Goal: Task Accomplishment & Management: Complete application form

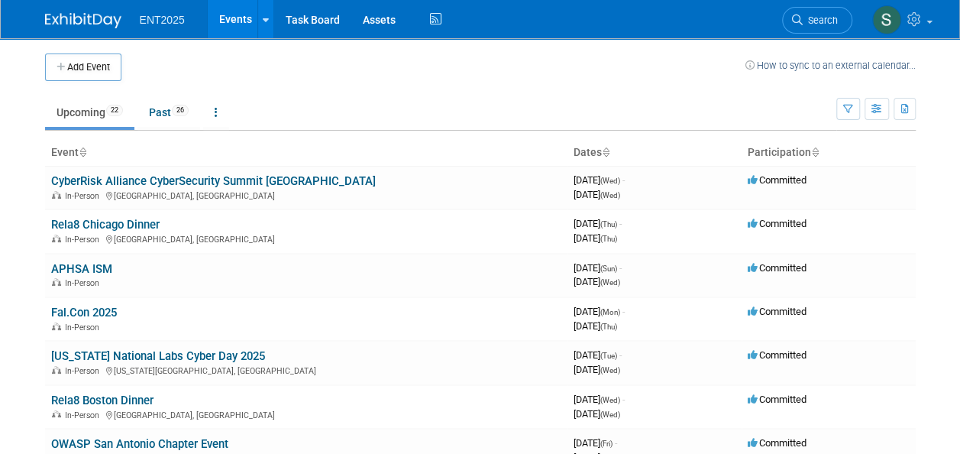
click at [26, 209] on body "ENT2025 Events Add Event Bulk Upload Events Shareable Event Boards Recently Vie…" at bounding box center [480, 227] width 960 height 454
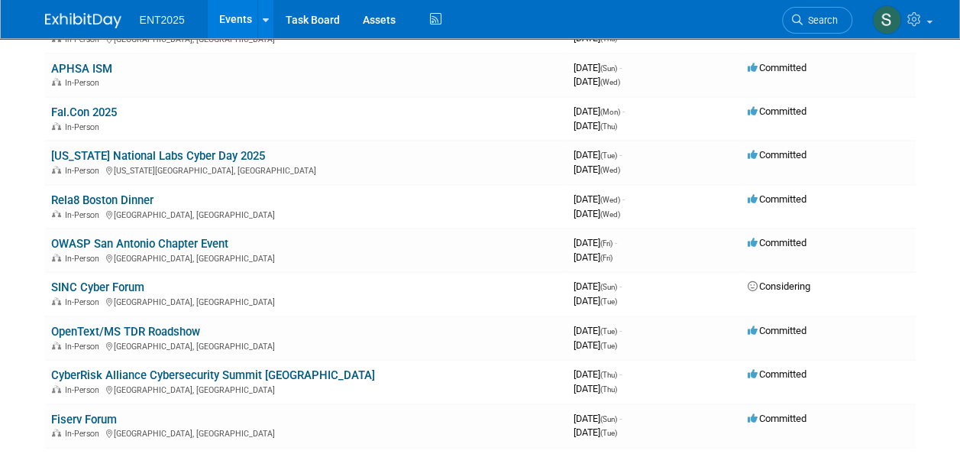
scroll to position [214, 0]
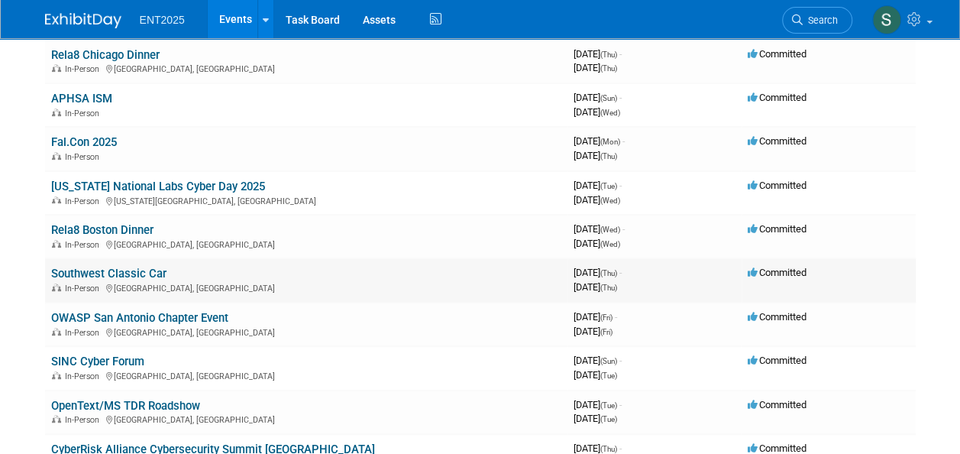
click at [122, 274] on link "Southwest Classic Car" at bounding box center [108, 274] width 115 height 14
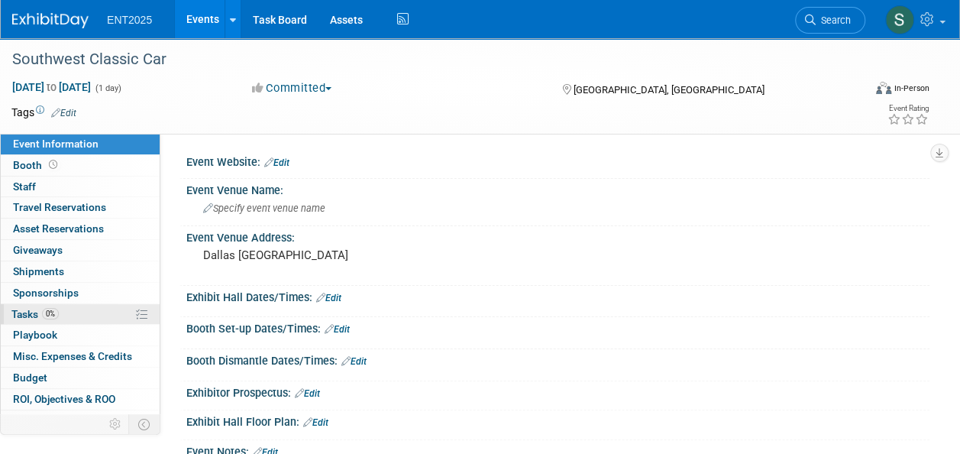
click at [27, 314] on span "Tasks 0%" at bounding box center [34, 314] width 47 height 12
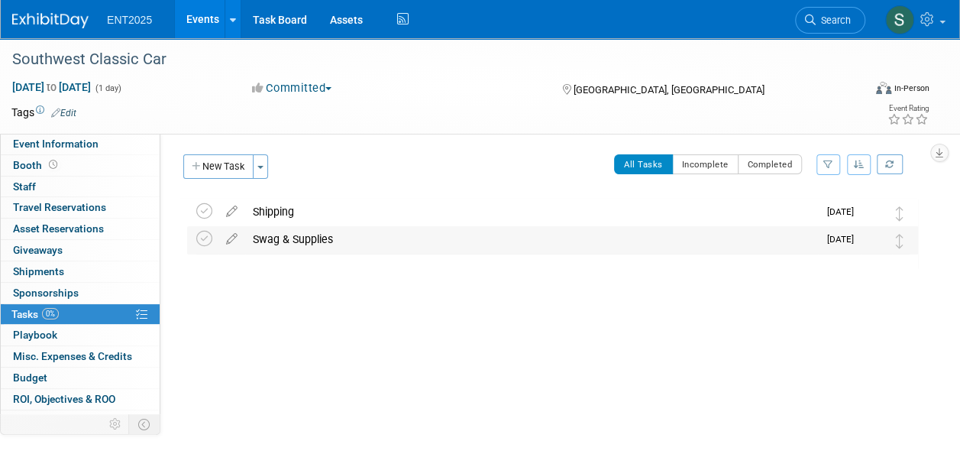
click at [296, 239] on div "Swag & Supplies" at bounding box center [531, 239] width 573 height 26
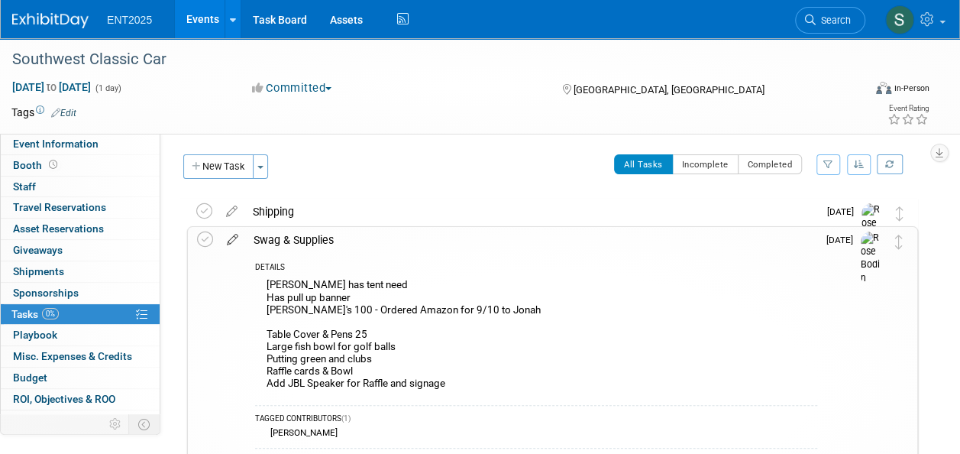
click at [233, 238] on icon at bounding box center [232, 236] width 27 height 19
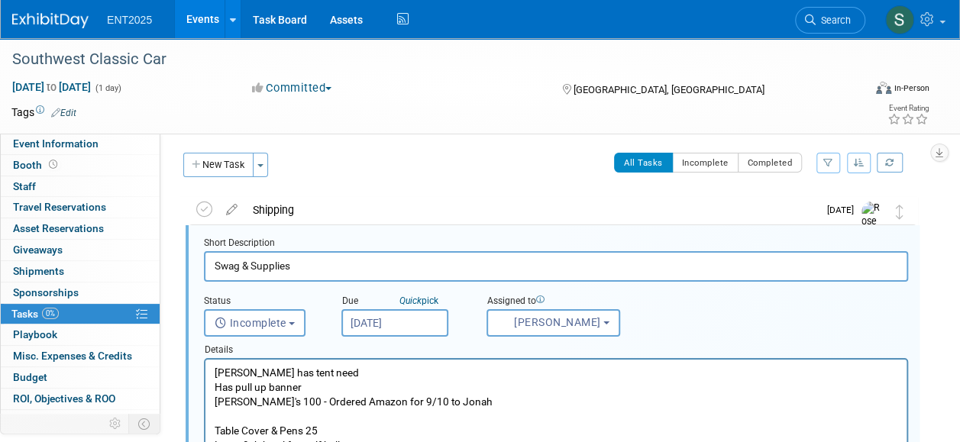
scroll to position [2, 0]
drag, startPoint x: 286, startPoint y: 372, endPoint x: 317, endPoint y: 367, distance: 30.9
click at [316, 366] on p "Jonah has tent need Has pull up banner Kooski's 100 - Ordered Amazon for 9/10 t…" at bounding box center [557, 430] width 684 height 131
drag, startPoint x: 235, startPoint y: 401, endPoint x: 243, endPoint y: 400, distance: 7.7
click at [244, 400] on p "Jonah has tent, table, and chairs Has pull up banner Kooski's 100 - Ordered Ama…" at bounding box center [557, 430] width 684 height 131
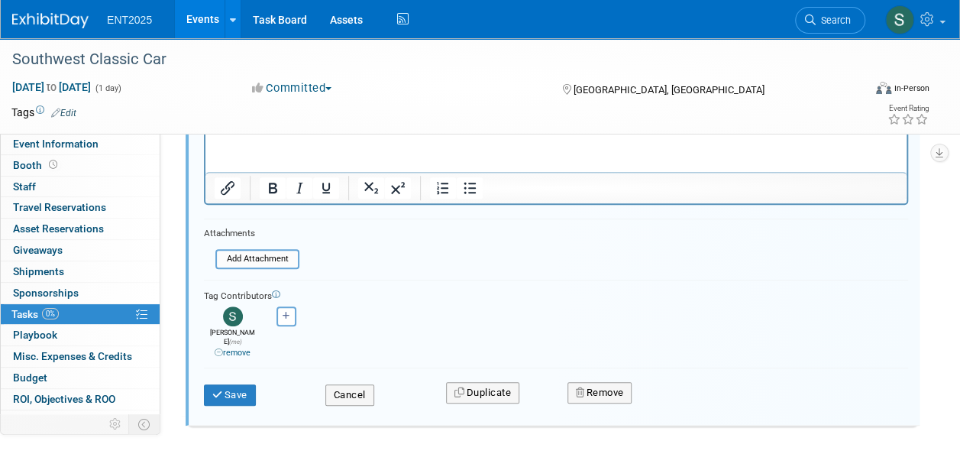
scroll to position [367, 0]
click at [214, 388] on icon "submit" at bounding box center [218, 393] width 12 height 10
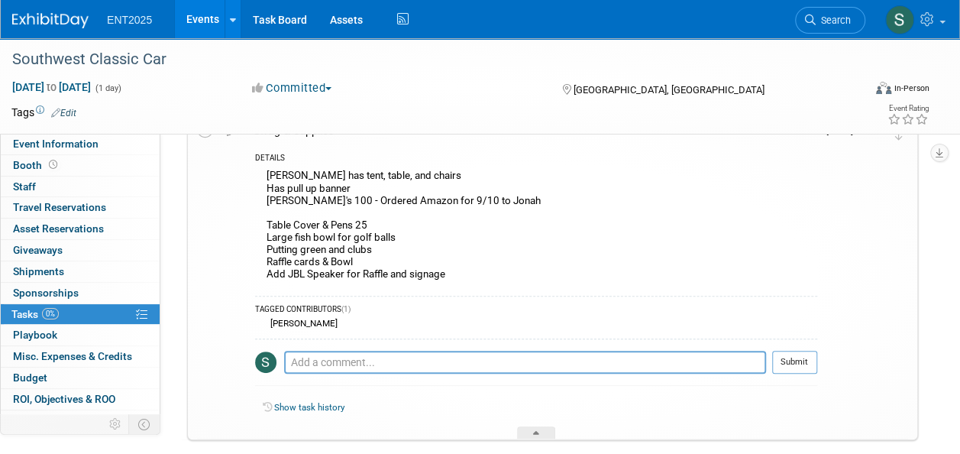
scroll to position [0, 0]
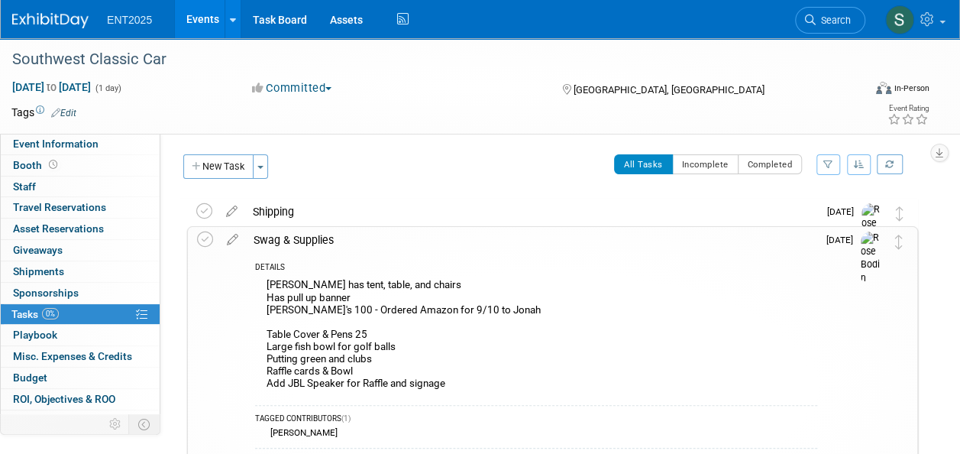
click at [320, 243] on div "Swag & Supplies" at bounding box center [531, 240] width 571 height 26
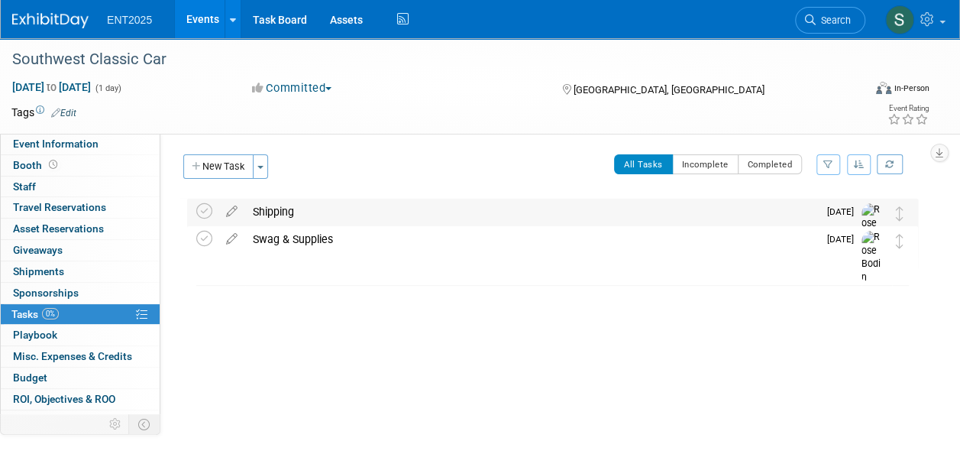
drag, startPoint x: 320, startPoint y: 243, endPoint x: 289, endPoint y: 213, distance: 43.2
click at [289, 213] on div "Shipping" at bounding box center [531, 212] width 573 height 26
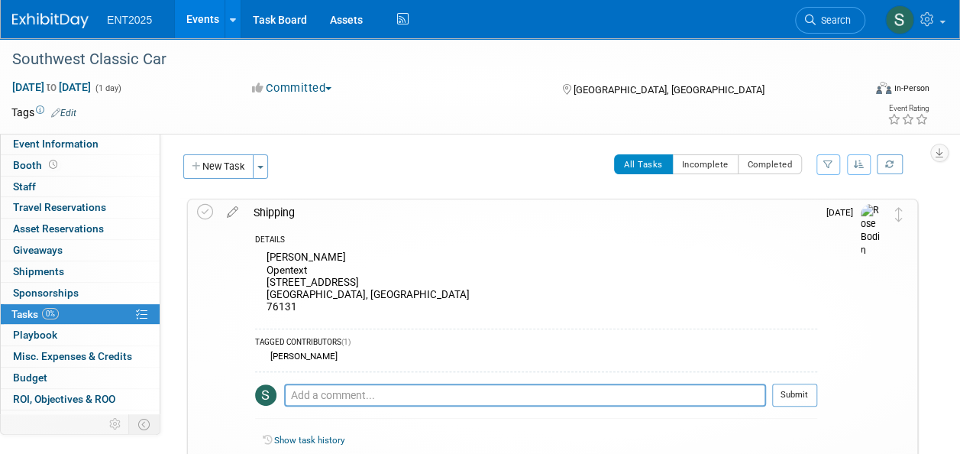
click at [203, 13] on link "Events" at bounding box center [203, 19] width 56 height 38
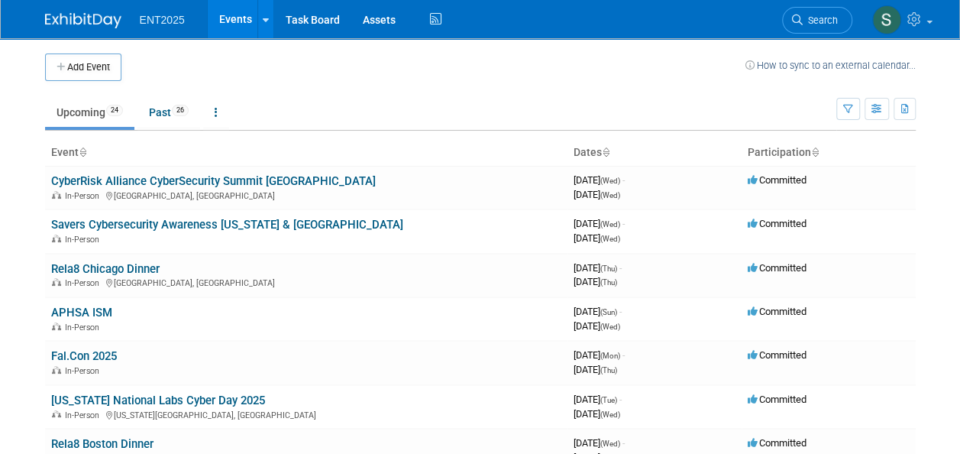
click at [82, 70] on button "Add Event" at bounding box center [83, 67] width 76 height 28
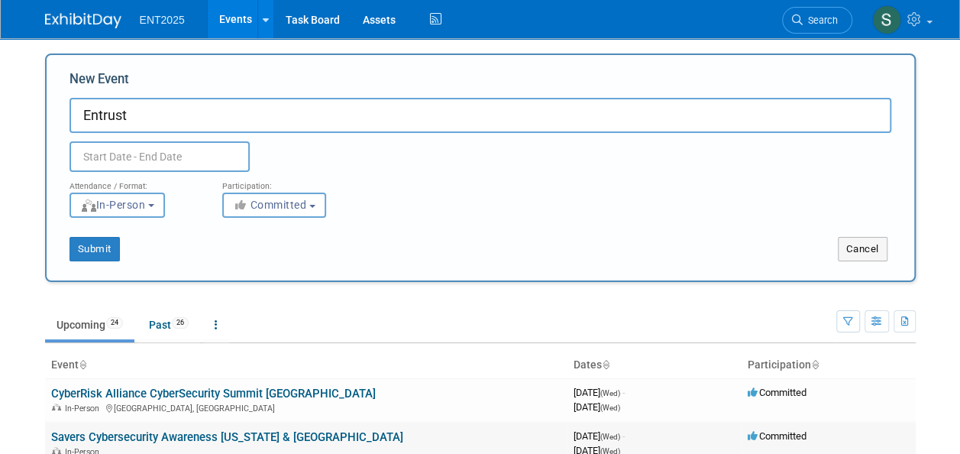
type input "Entrust"
click at [3, 299] on body "ENT2025 Events Add Event Bulk Upload Events Shareable Event Boards Recently Vie…" at bounding box center [480, 227] width 960 height 454
click at [315, 208] on button "Committed" at bounding box center [274, 205] width 104 height 25
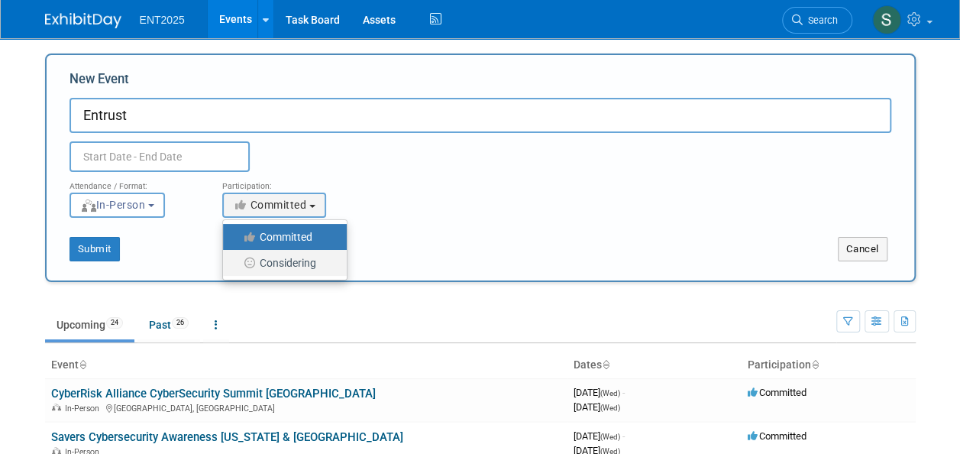
click at [287, 269] on label "Considering" at bounding box center [281, 263] width 101 height 20
click at [237, 268] on input "Considering" at bounding box center [232, 263] width 10 height 10
select select "2"
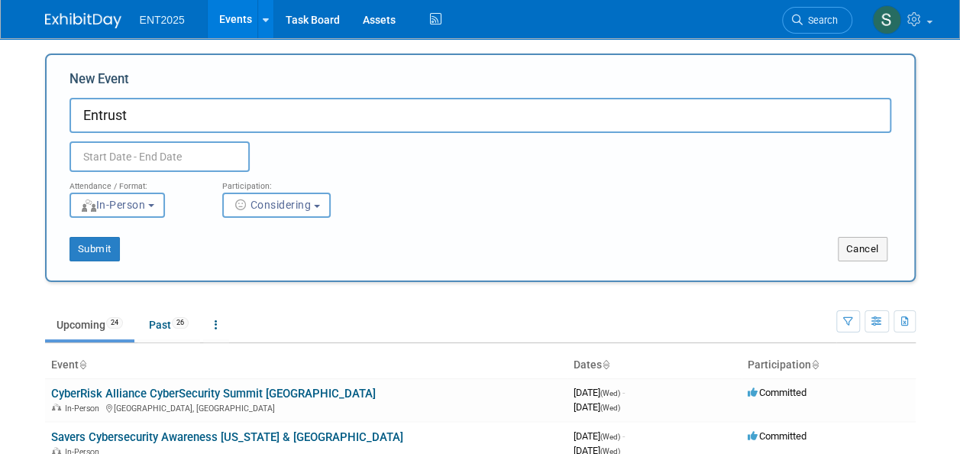
click at [168, 154] on input "text" at bounding box center [160, 156] width 180 height 31
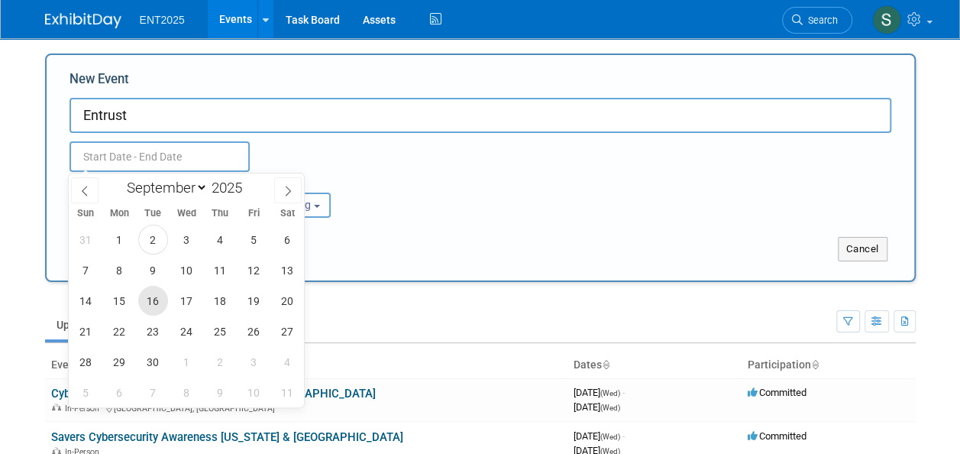
click at [150, 303] on span "16" at bounding box center [153, 301] width 30 height 30
type input "Sep 16, 2025 to Sep 16, 2025"
click at [524, 208] on div "Attendance / Format: <img src="https://www.exhibitday.com/Images/Format-InPerso…" at bounding box center [480, 195] width 845 height 46
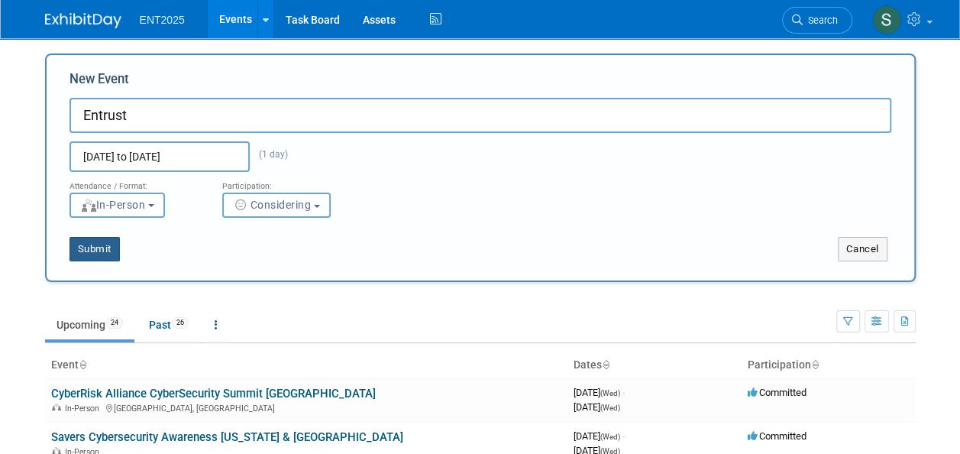
click at [93, 248] on button "Submit" at bounding box center [95, 249] width 50 height 24
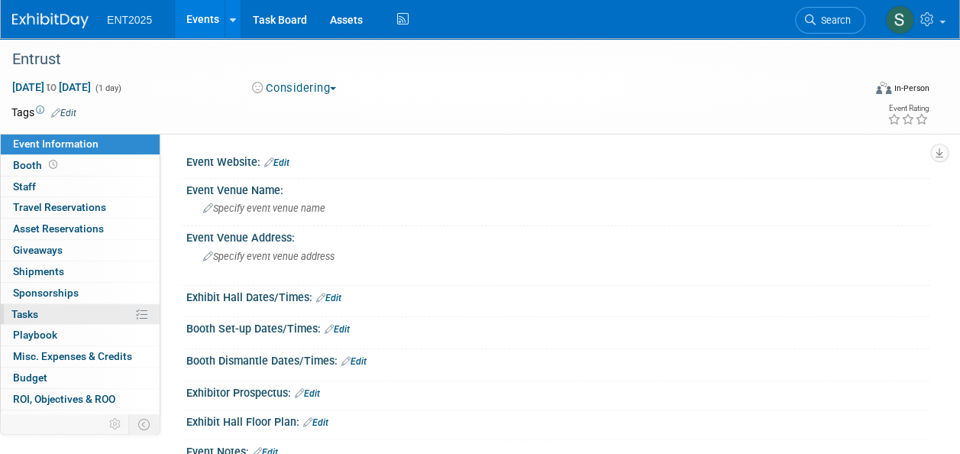
click at [43, 315] on link "0% Tasks 0%" at bounding box center [80, 314] width 159 height 21
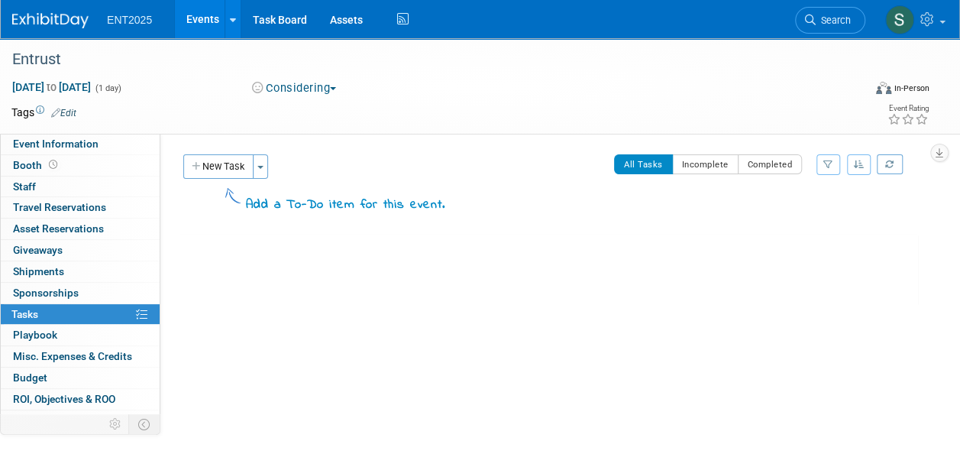
click at [229, 168] on button "New Task" at bounding box center [218, 166] width 70 height 24
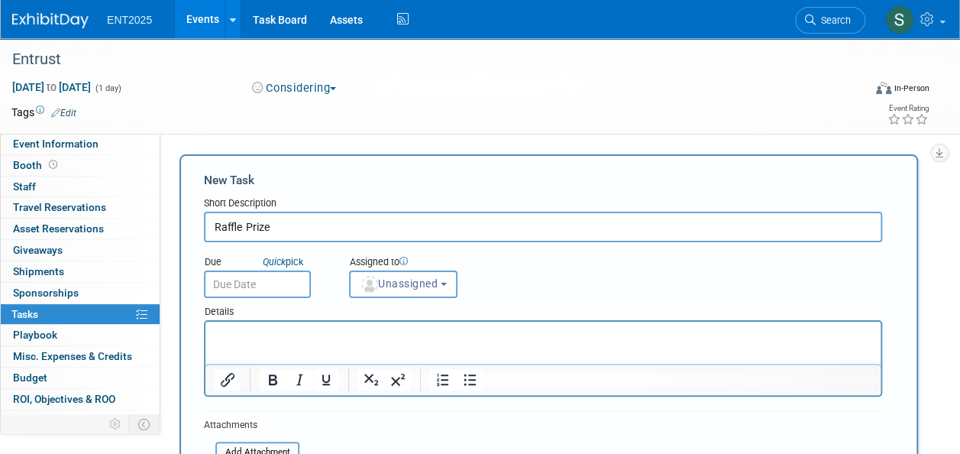
type input "Raffle Prize"
click at [291, 340] on p "Rich Text Area. Press ALT-0 for help." at bounding box center [544, 335] width 658 height 15
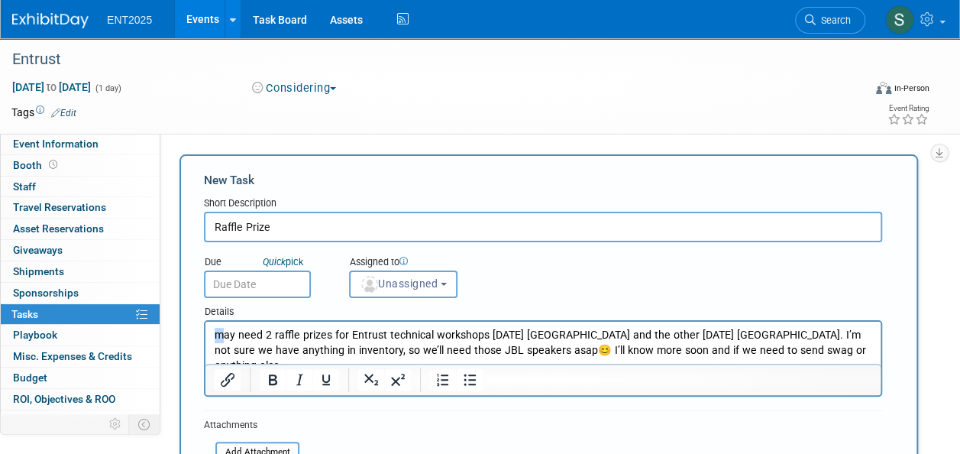
drag, startPoint x: 222, startPoint y: 334, endPoint x: 203, endPoint y: 338, distance: 18.9
click at [205, 338] on html "may need 2 raffle prizes for Entrust technical workshops September 16 NYC and t…" at bounding box center [542, 347] width 675 height 51
click at [270, 335] on p "May need 2 raffle prizes for Entrust technical workshops September 16 NYC and t…" at bounding box center [544, 350] width 658 height 45
click at [330, 335] on p "May need 1 raffle prizes for Entrust technical workshops September 16 NYC and t…" at bounding box center [544, 350] width 658 height 45
drag, startPoint x: 576, startPoint y: 331, endPoint x: 364, endPoint y: 350, distance: 213.2
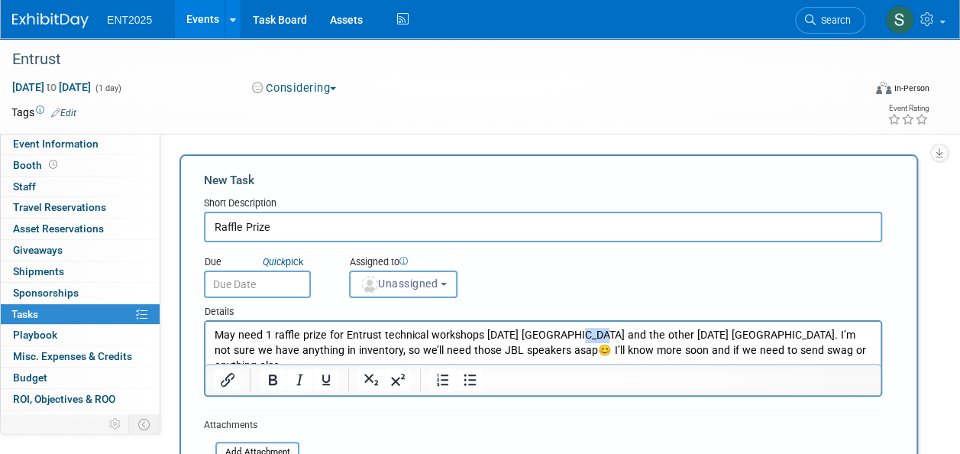
click at [594, 333] on p "May need 1 raffle prize for Entrust technical workshops September 16 NYC and th…" at bounding box center [544, 350] width 658 height 45
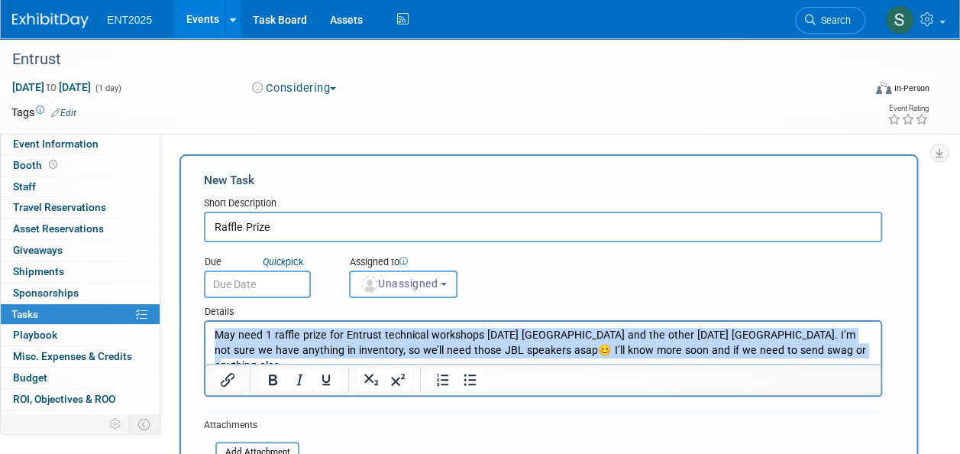
drag, startPoint x: 215, startPoint y: 335, endPoint x: 839, endPoint y: 343, distance: 623.4
click at [839, 343] on p "May need 1 raffle prize for Entrust technical workshops September 16 NYC and th…" at bounding box center [544, 350] width 658 height 45
copy p "May need 1 raffle prize for Entrust technical workshops September 16 NYC and th…"
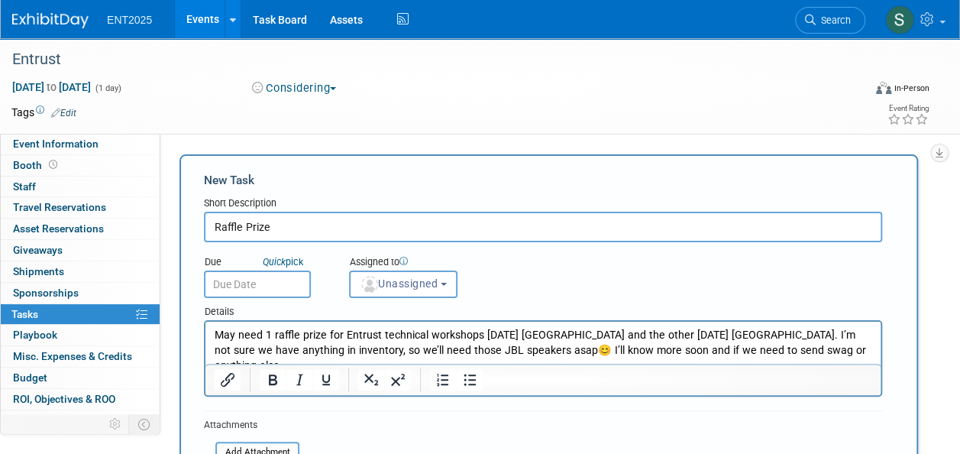
click at [783, 361] on html "May need 1 raffle prize for Entrust technical workshops [DATE] [GEOGRAPHIC_DATA…" at bounding box center [542, 347] width 675 height 51
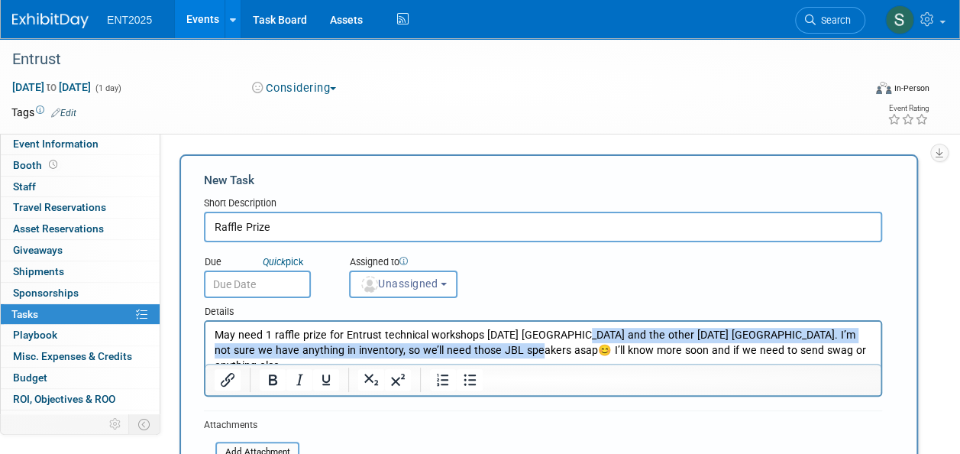
drag, startPoint x: 578, startPoint y: 337, endPoint x: 519, endPoint y: 357, distance: 61.4
click at [519, 357] on p "May need 1 raffle prize for Entrust technical workshops [DATE] [GEOGRAPHIC_DATA…" at bounding box center [544, 350] width 658 height 45
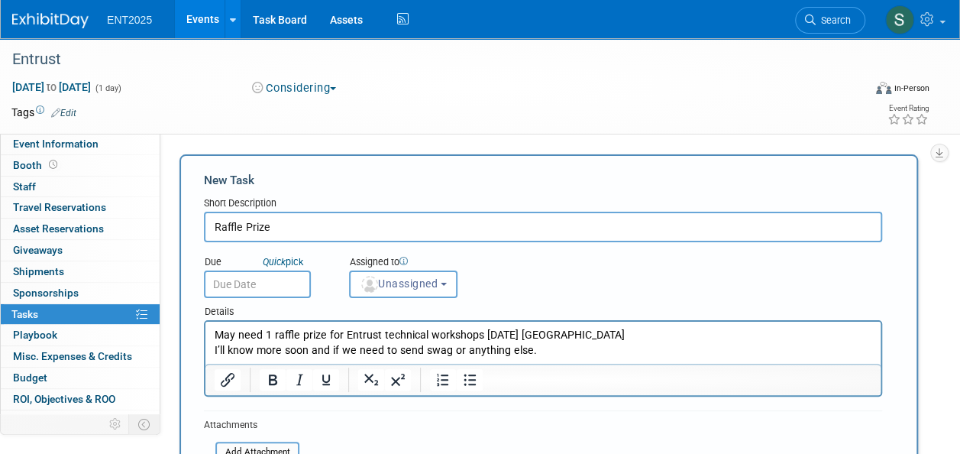
click at [546, 354] on p "I’ll know more soon and if we need to send swag or anything else." at bounding box center [544, 350] width 658 height 15
click at [590, 339] on p "May need 1 raffle prize for Entrust technical workshops [DATE] [GEOGRAPHIC_DATA]" at bounding box center [544, 335] width 658 height 15
click at [558, 347] on p "I’ll know more soon and if we need to send swag or anything else" at bounding box center [544, 350] width 658 height 15
click at [257, 280] on input "text" at bounding box center [257, 284] width 107 height 28
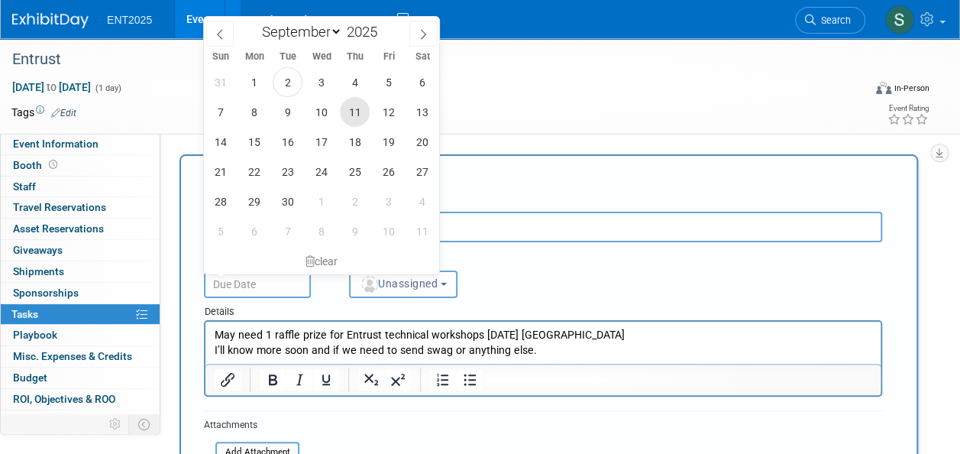
click at [361, 115] on span "11" at bounding box center [355, 112] width 30 height 30
type input "Sep 11, 2025"
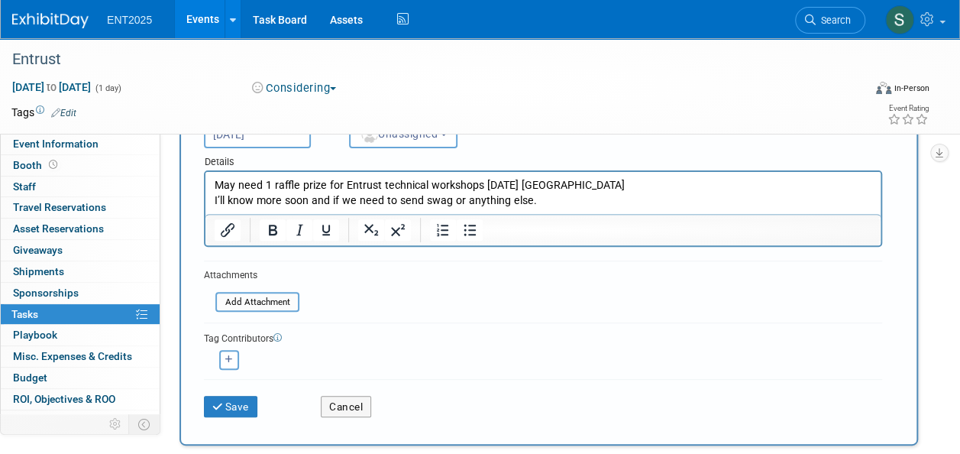
scroll to position [148, 0]
click at [414, 138] on span "Unassigned" at bounding box center [399, 135] width 78 height 12
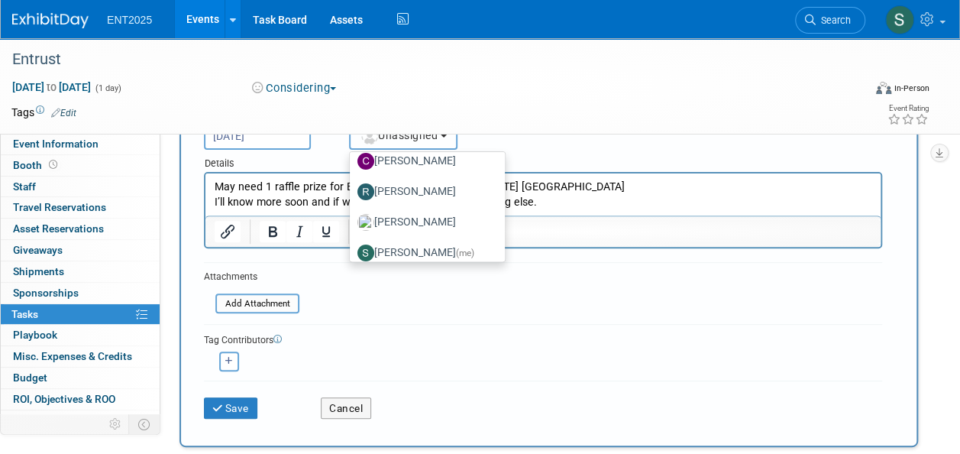
scroll to position [50, 0]
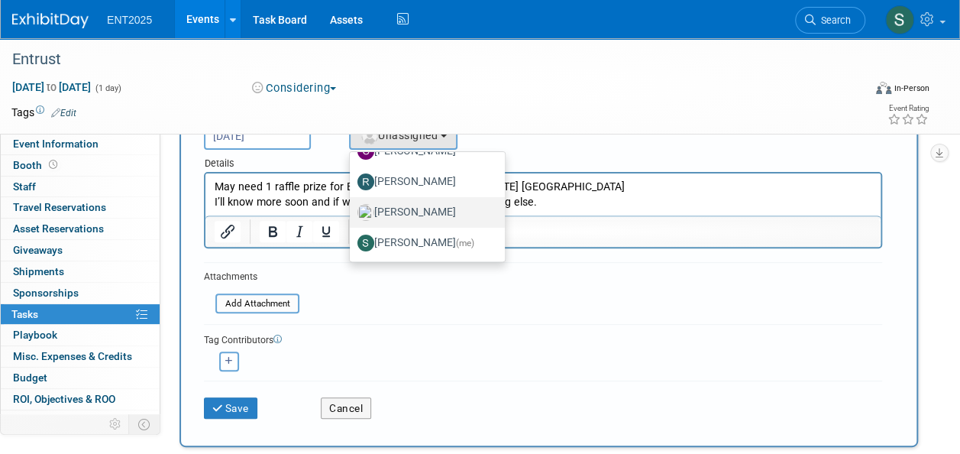
click at [428, 209] on label "Rose Bodin" at bounding box center [424, 212] width 132 height 24
click at [352, 209] on input "Rose Bodin" at bounding box center [347, 210] width 10 height 10
select select "fd414d53-3d64-4b99-a4d4-d4a7ab262892"
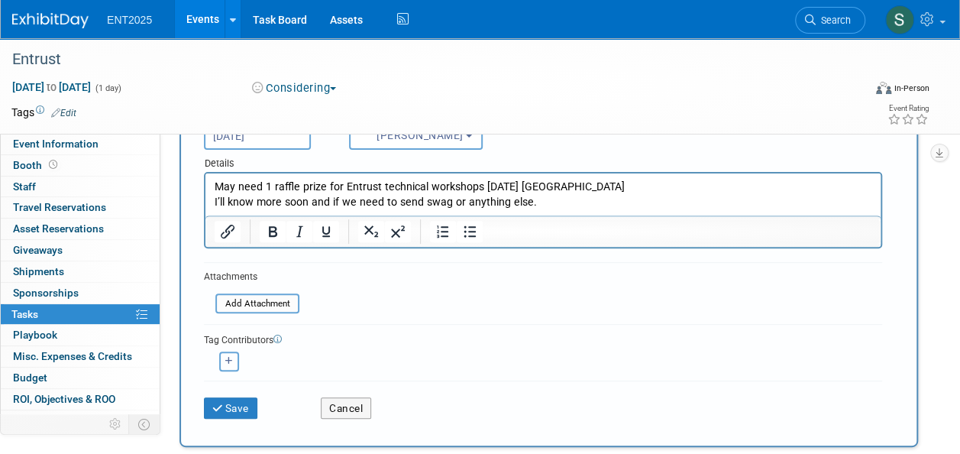
click at [227, 358] on icon "button" at bounding box center [229, 361] width 8 height 8
select select
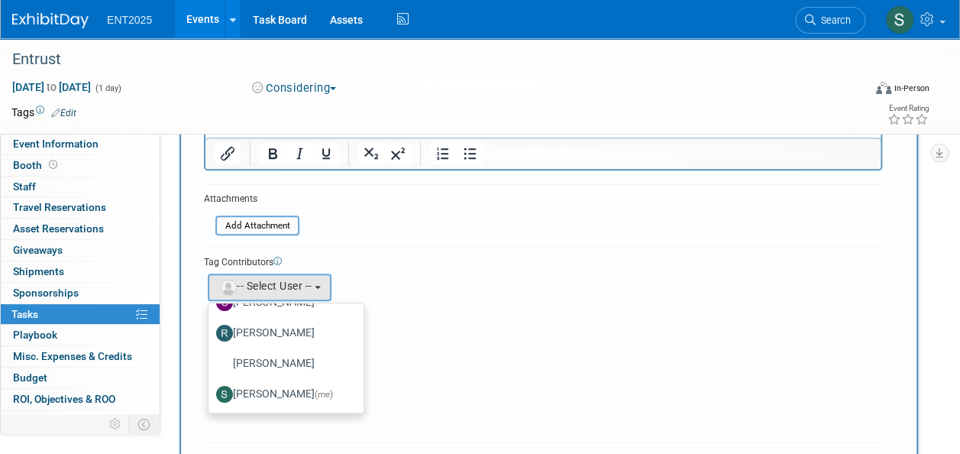
scroll to position [227, 0]
click at [263, 393] on label "Stephanie Silva (me)" at bounding box center [282, 393] width 132 height 24
click at [211, 393] on input "Stephanie Silva (me)" at bounding box center [206, 392] width 10 height 10
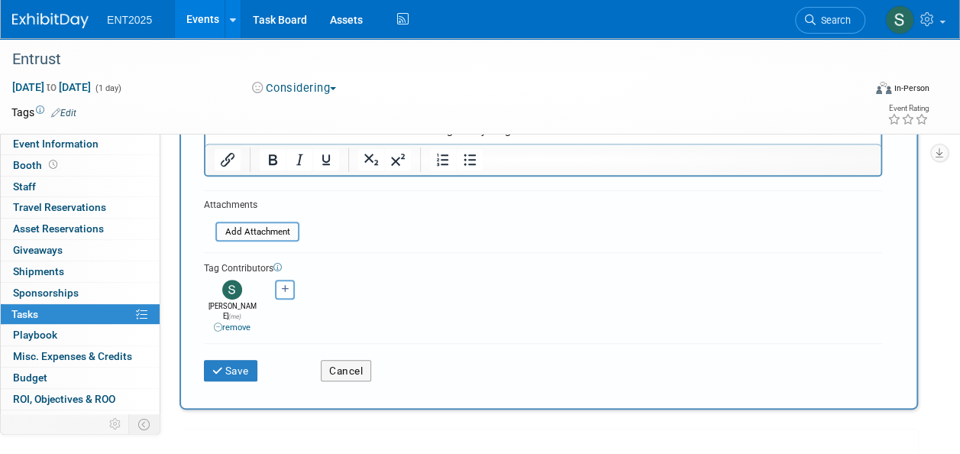
scroll to position [222, 0]
click at [231, 358] on button "Save" at bounding box center [230, 368] width 53 height 21
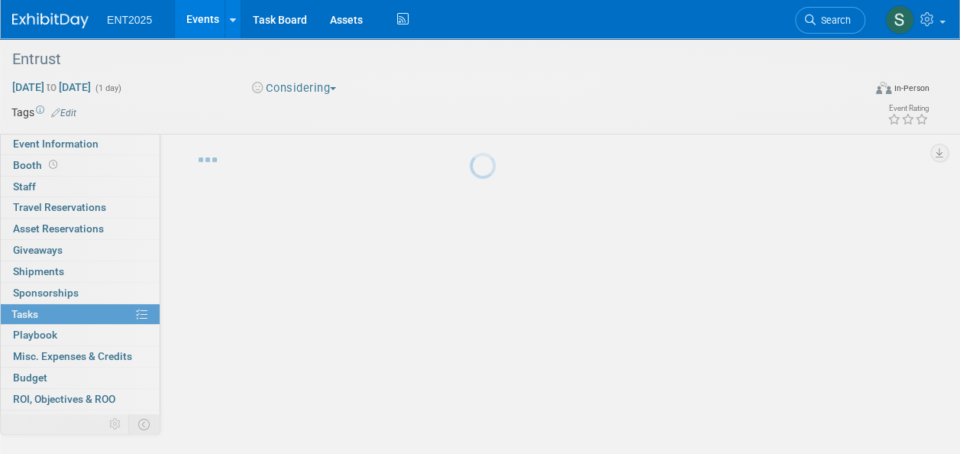
scroll to position [26, 0]
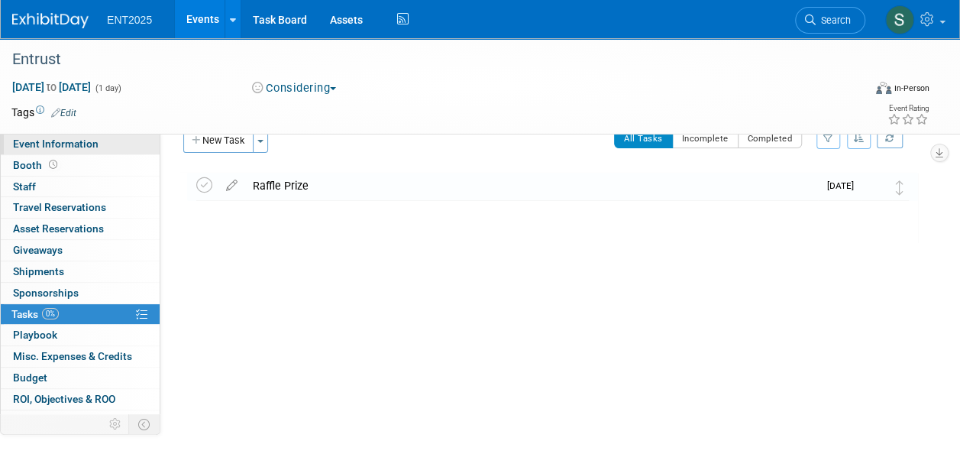
click at [76, 140] on span "Event Information" at bounding box center [56, 144] width 86 height 12
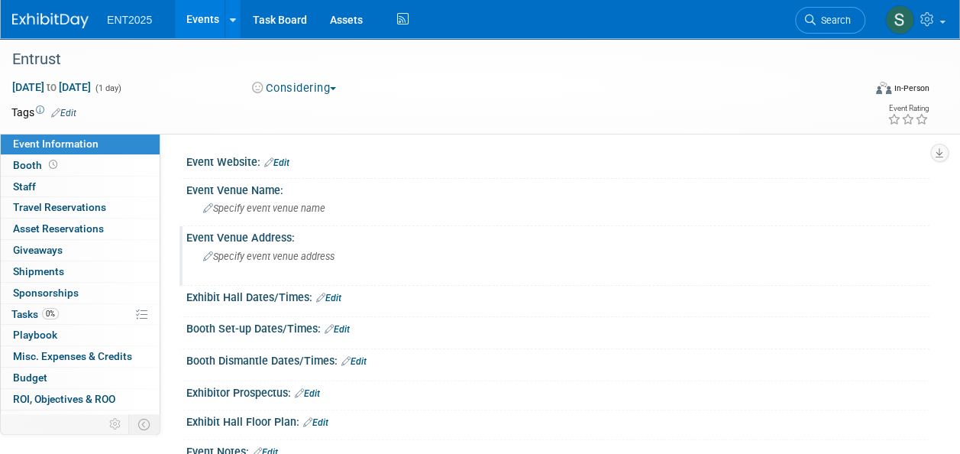
click at [249, 254] on span "Specify event venue address" at bounding box center [268, 256] width 131 height 11
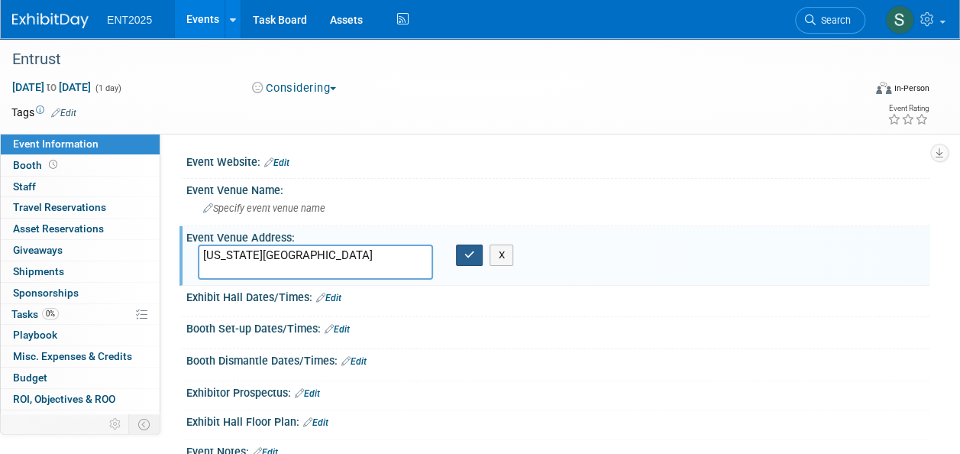
type textarea "New York City"
click at [466, 257] on icon "button" at bounding box center [469, 255] width 11 height 10
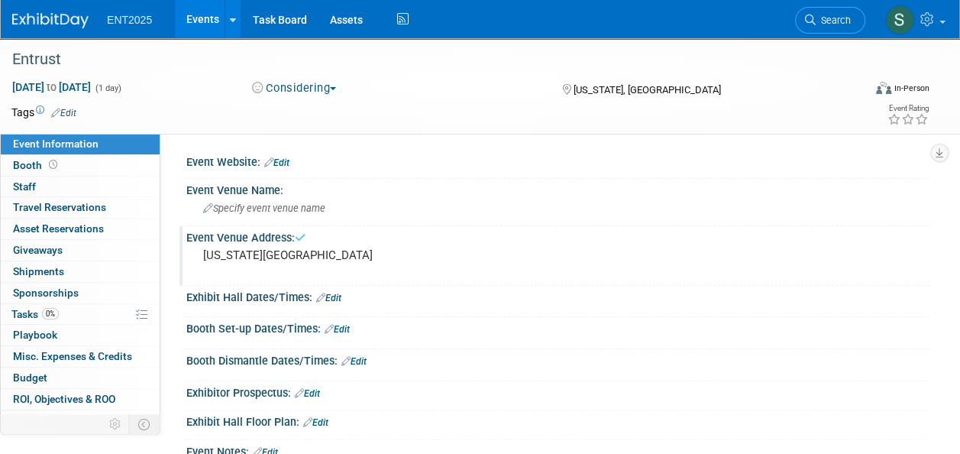
click at [340, 246] on div "New York City" at bounding box center [341, 261] width 286 height 35
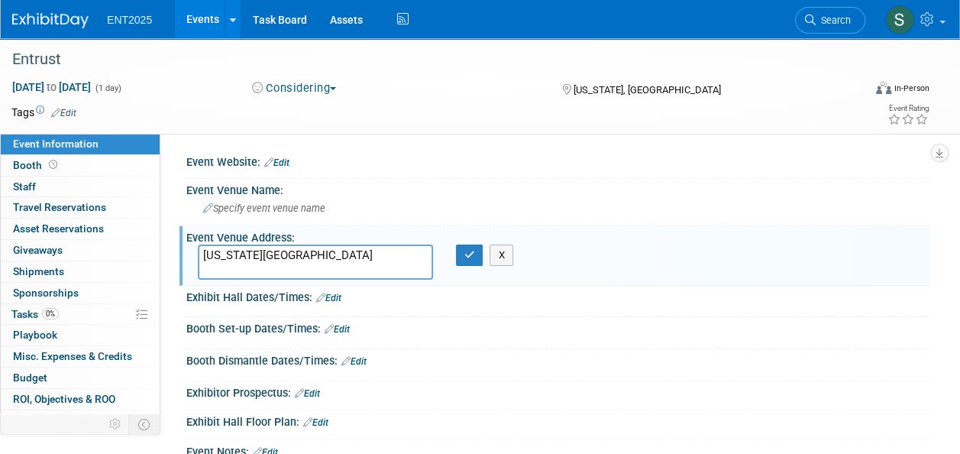
click at [663, 246] on div "Event Venue Address: New York City New York City X" at bounding box center [555, 255] width 750 height 59
click at [202, 18] on link "Events" at bounding box center [203, 19] width 56 height 38
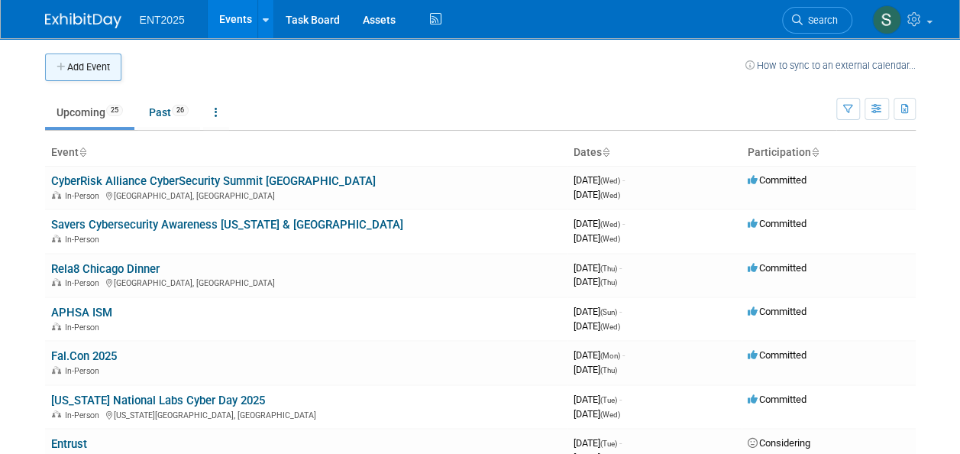
click at [73, 67] on button "Add Event" at bounding box center [83, 67] width 76 height 28
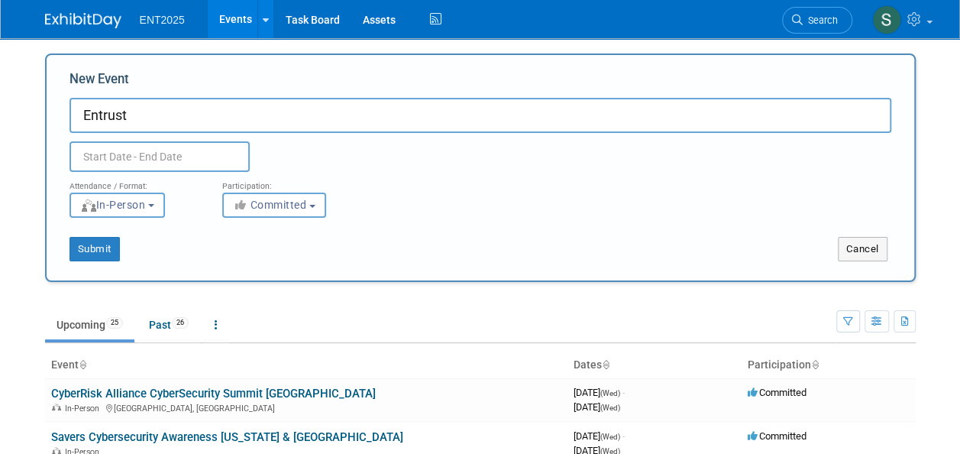
type input "Entrust"
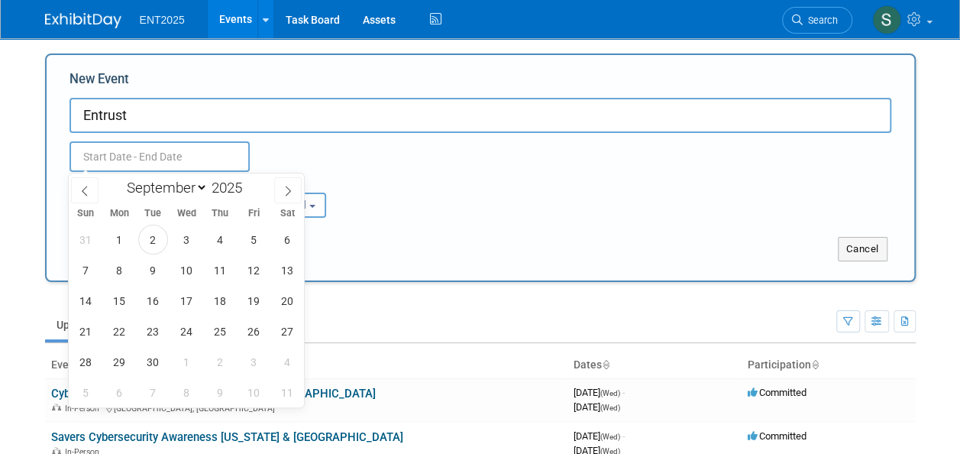
click at [140, 151] on input "text" at bounding box center [160, 156] width 180 height 31
click at [222, 298] on span "18" at bounding box center [220, 301] width 30 height 30
type input "[DATE] to [DATE]"
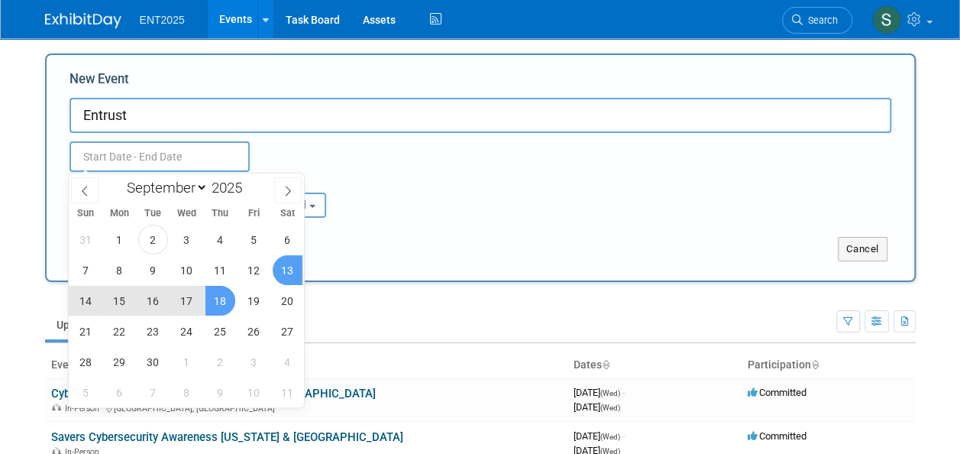
type input "[DATE] to [DATE]"
click at [444, 212] on div "Attendance / Format: <img src="[URL][DOMAIN_NAME]" style="width: 19px; margin-t…" at bounding box center [480, 195] width 845 height 46
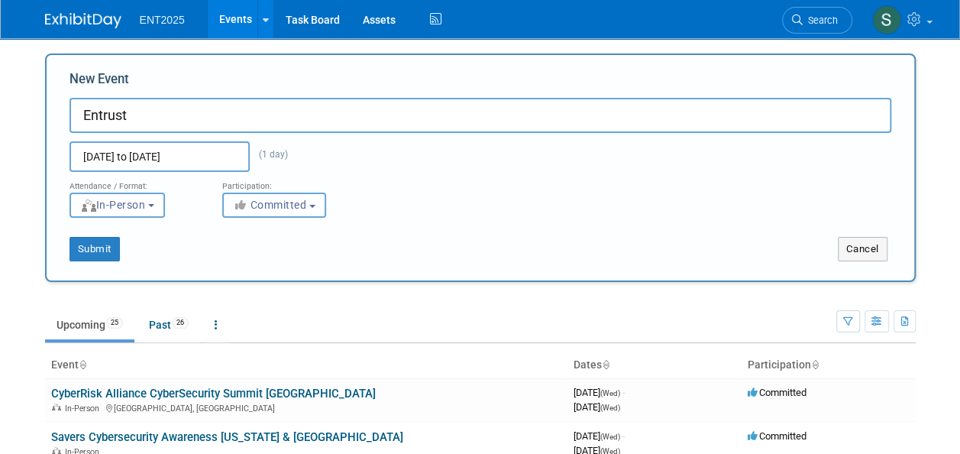
click at [278, 204] on span "Committed" at bounding box center [270, 205] width 74 height 12
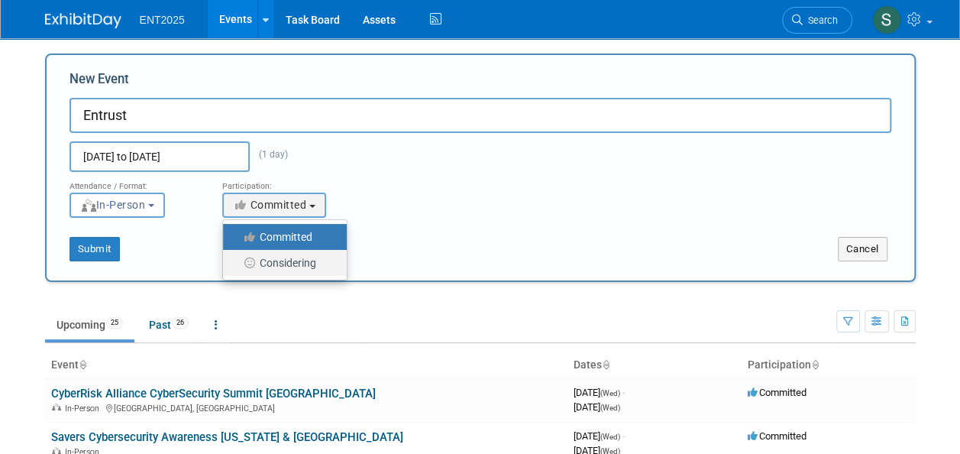
click at [282, 262] on label "Considering" at bounding box center [281, 263] width 101 height 20
click at [237, 262] on input "Considering" at bounding box center [232, 263] width 10 height 10
select select "2"
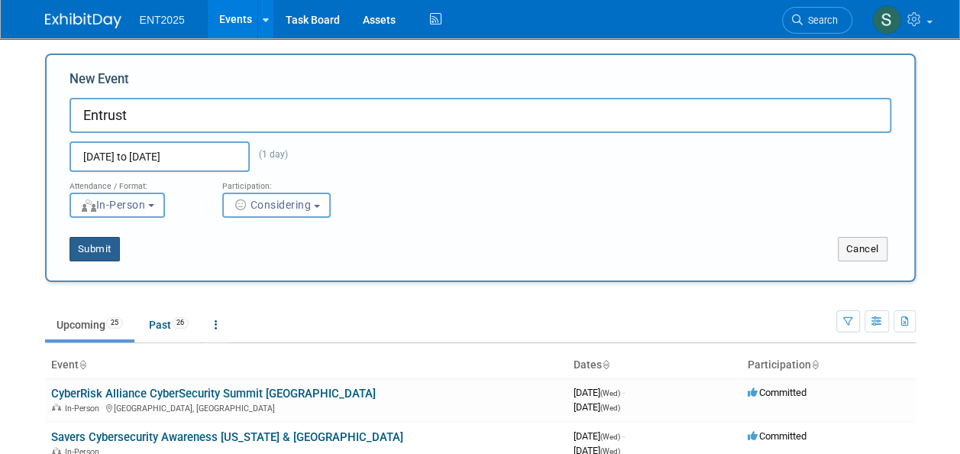
click at [101, 246] on button "Submit" at bounding box center [95, 249] width 50 height 24
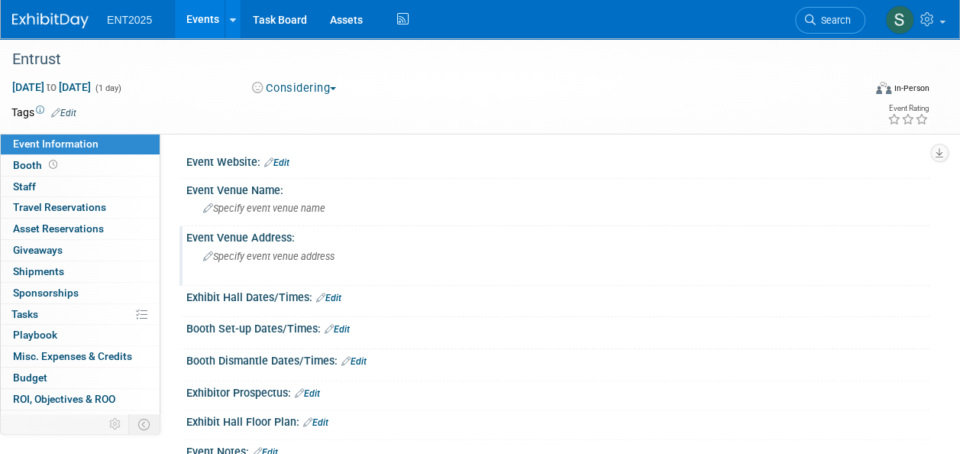
click at [270, 257] on span "Specify event venue address" at bounding box center [268, 256] width 131 height 11
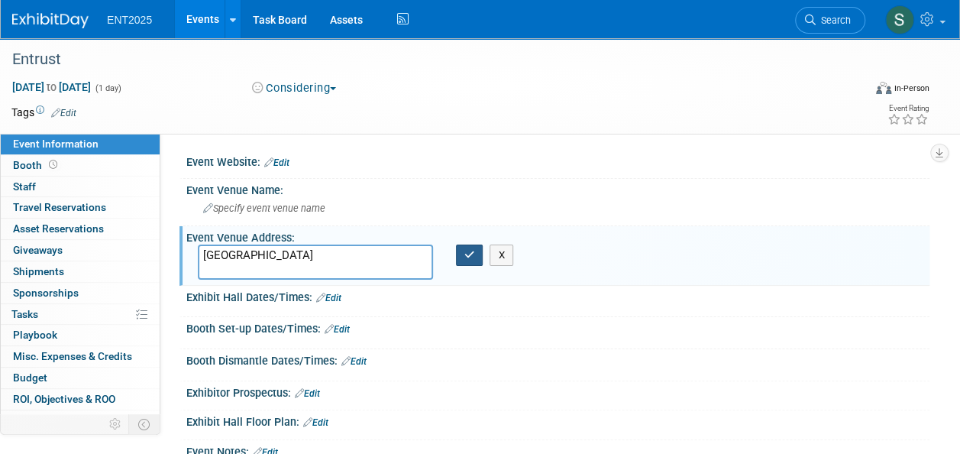
type textarea "[GEOGRAPHIC_DATA]"
click at [466, 260] on button "button" at bounding box center [470, 254] width 28 height 21
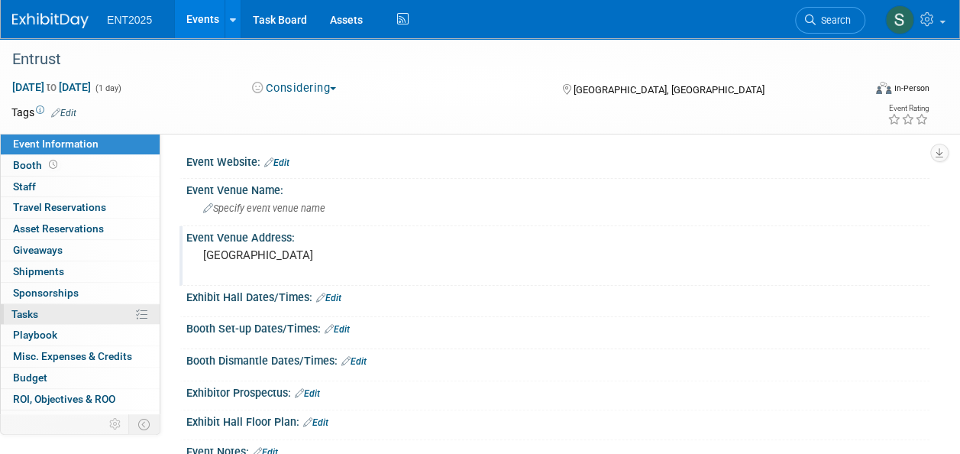
click at [37, 310] on span "Tasks 0%" at bounding box center [24, 314] width 27 height 12
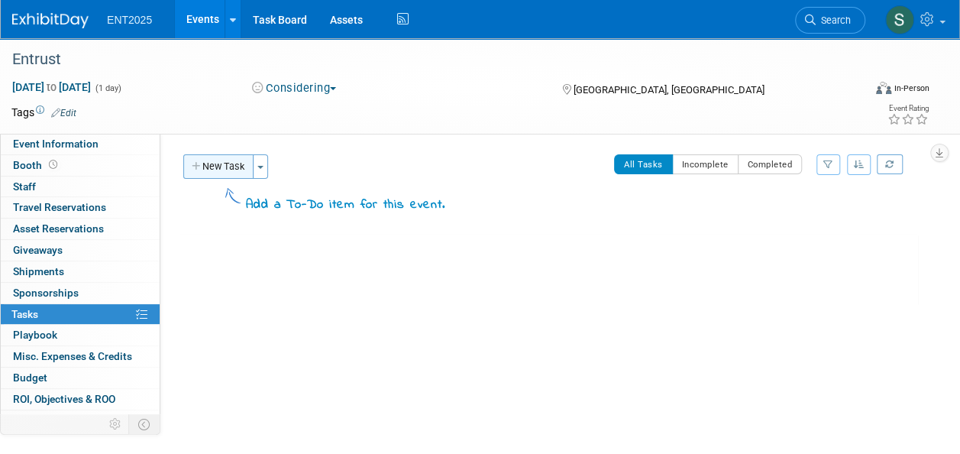
click at [222, 160] on button "New Task" at bounding box center [218, 166] width 70 height 24
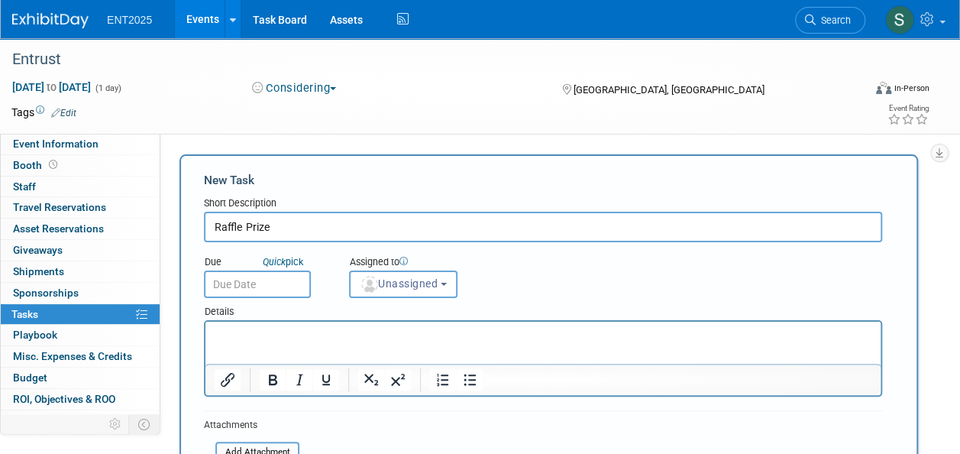
type input "Raffle Prize"
click at [265, 338] on p "Rich Text Area. Press ALT-0 for help." at bounding box center [544, 335] width 658 height 15
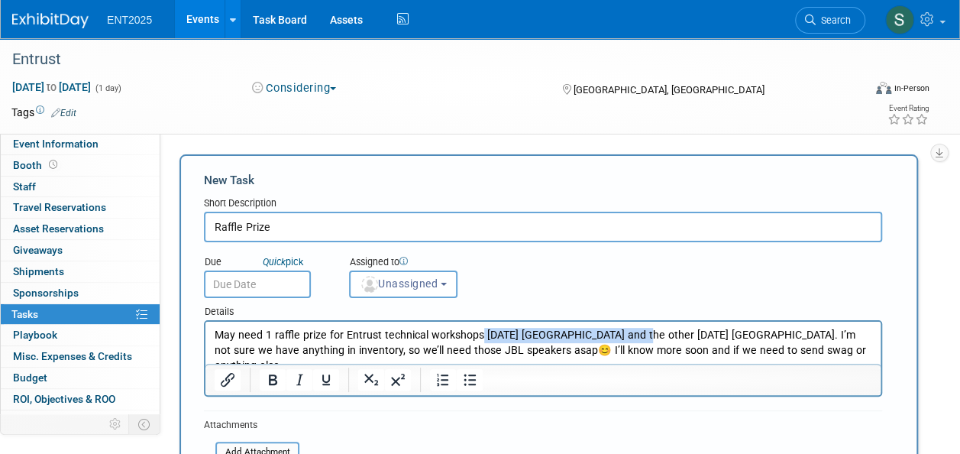
drag, startPoint x: 475, startPoint y: 337, endPoint x: 639, endPoint y: 336, distance: 163.5
click at [639, 336] on p "May need 1 raffle prize for Entrust technical workshops September 16 NYC and th…" at bounding box center [544, 350] width 658 height 45
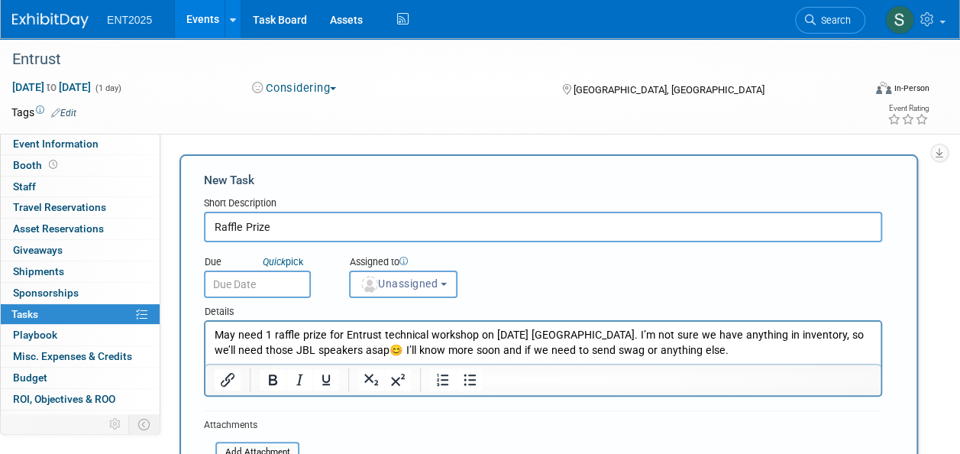
click at [562, 335] on p "May need 1 raffle prize for Entrust technical workshop on September 18 Boston. …" at bounding box center [544, 343] width 658 height 31
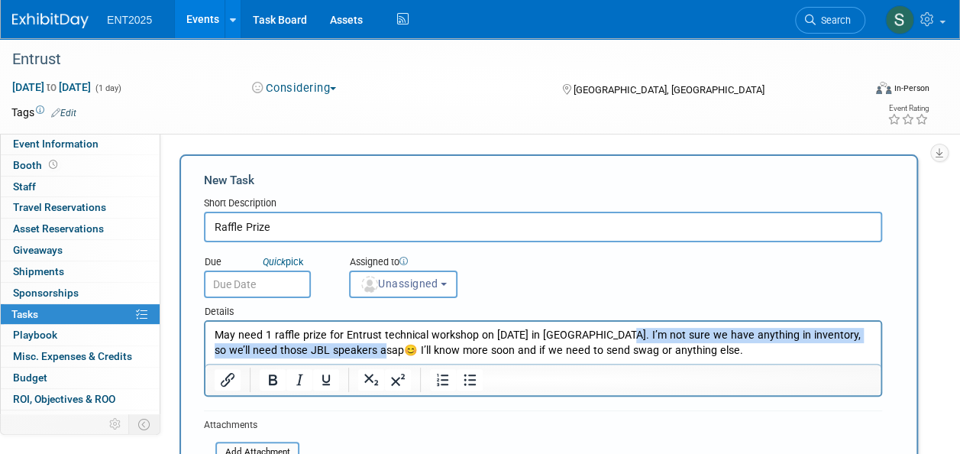
drag, startPoint x: 613, startPoint y: 334, endPoint x: 376, endPoint y: 351, distance: 238.2
click at [376, 351] on p "May need 1 raffle prize for Entrust technical workshop on September 18 in Bosto…" at bounding box center [544, 343] width 658 height 31
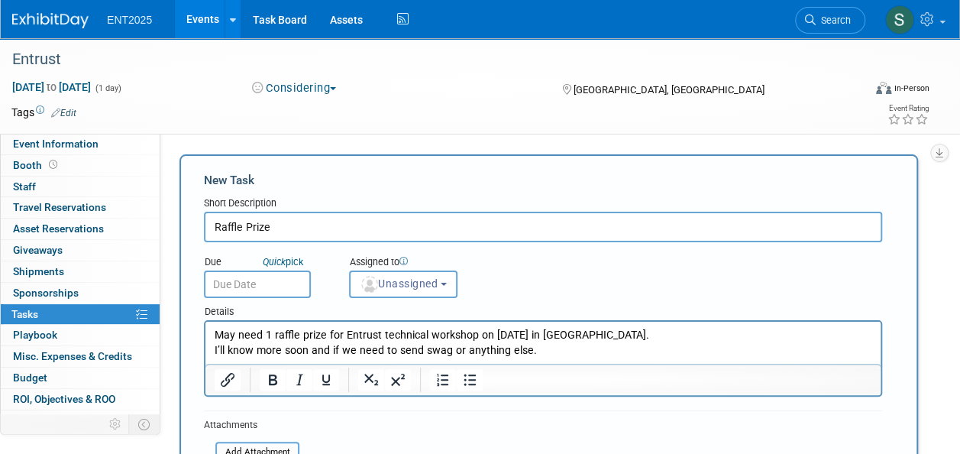
click at [218, 354] on p "I’ll know more soon and if we need to send swag or anything else." at bounding box center [544, 350] width 658 height 15
click at [558, 354] on p "I’ll know more soon and if we need to send swag or anything else." at bounding box center [544, 350] width 658 height 15
click at [402, 283] on span "Unassigned" at bounding box center [399, 283] width 78 height 12
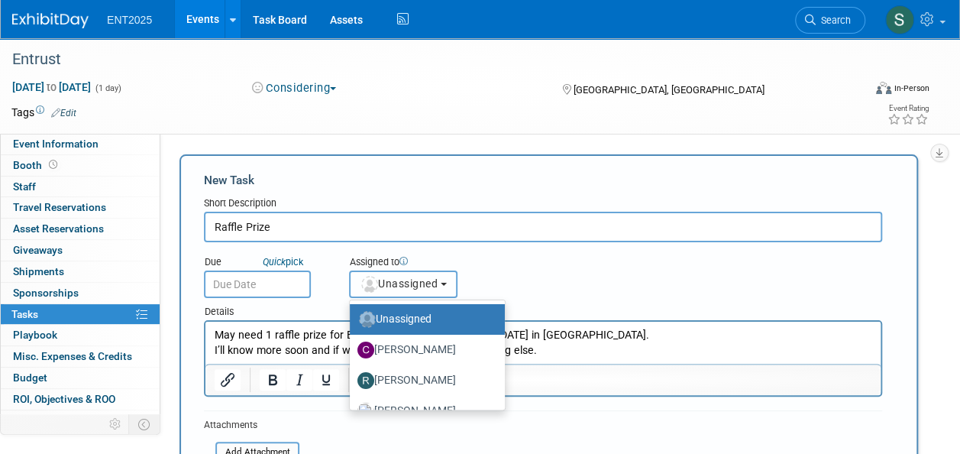
scroll to position [50, 0]
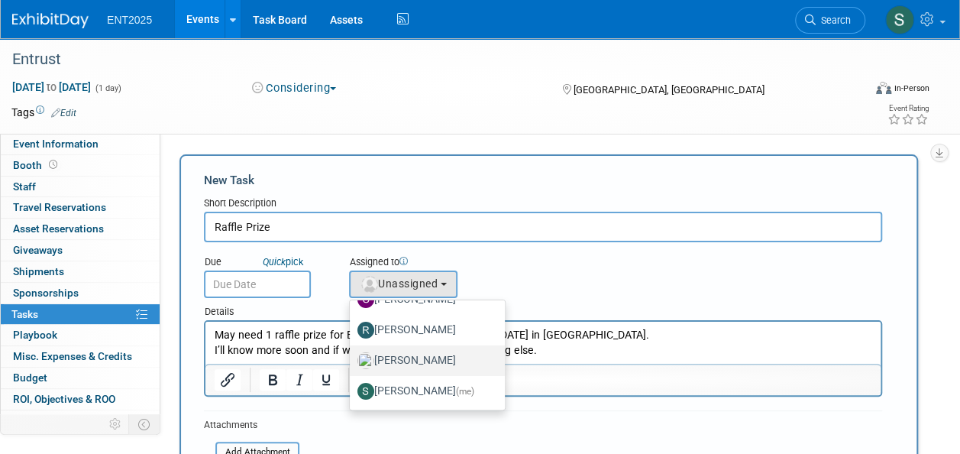
click at [446, 359] on label "Rose Bodin" at bounding box center [424, 360] width 132 height 24
click at [352, 359] on input "Rose Bodin" at bounding box center [347, 359] width 10 height 10
select select "fd414d53-3d64-4b99-a4d4-d4a7ab262892"
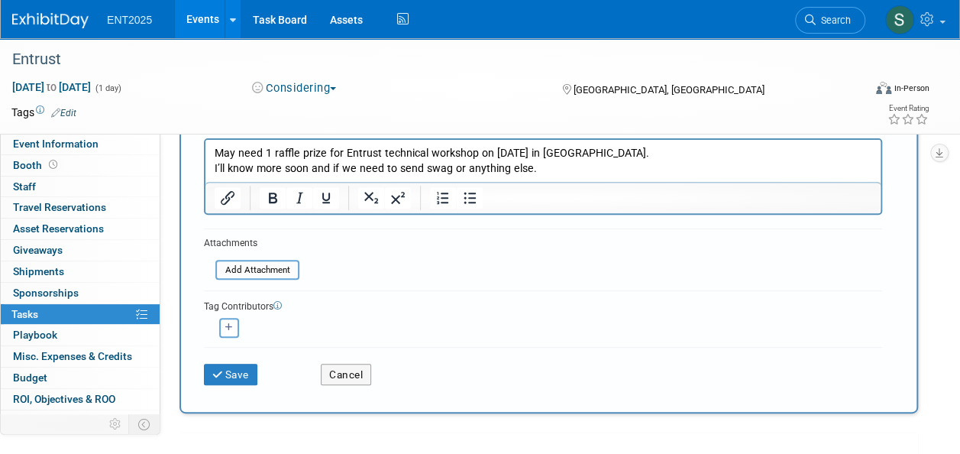
scroll to position [183, 0]
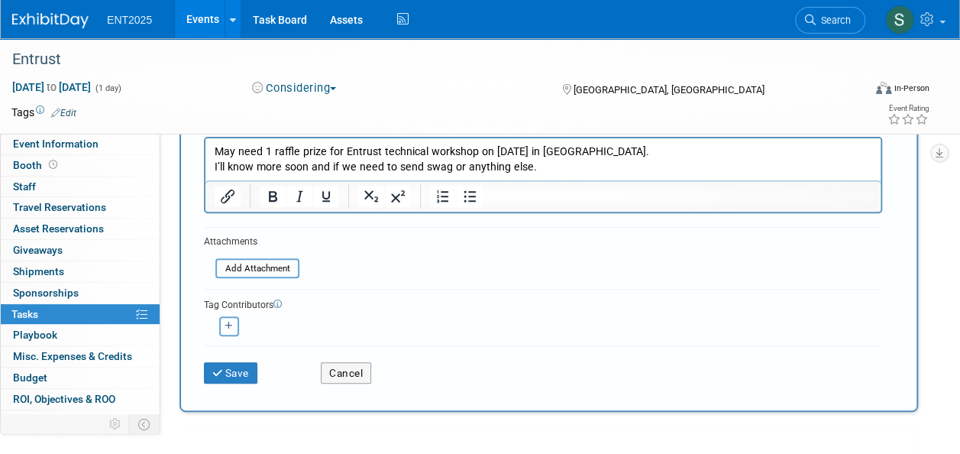
click at [231, 328] on icon "button" at bounding box center [229, 326] width 8 height 8
select select
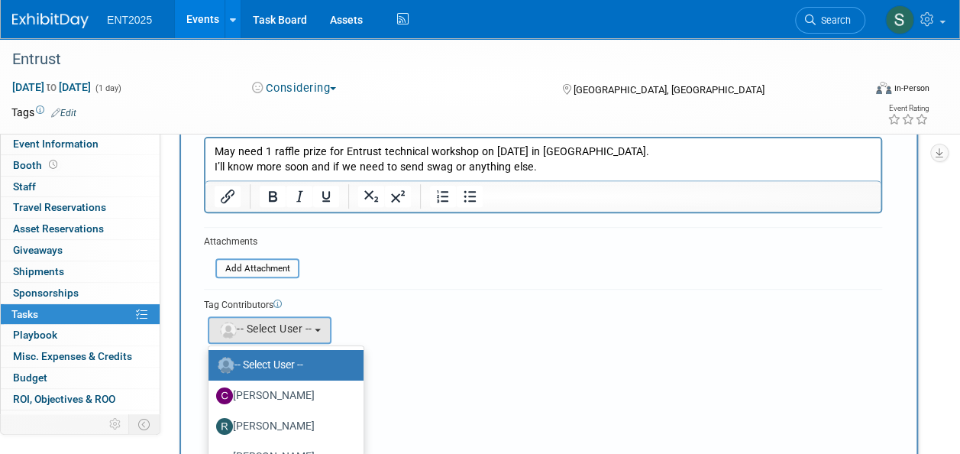
scroll to position [50, 0]
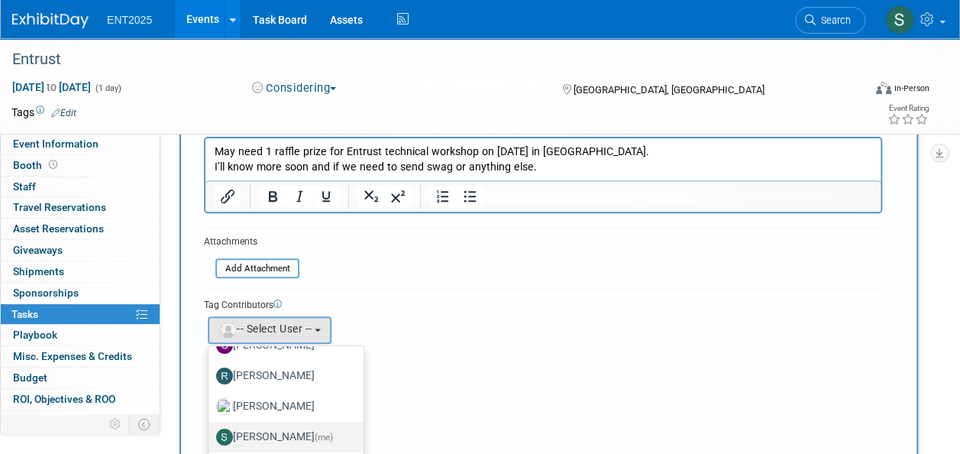
click at [288, 432] on label "Stephanie Silva (me)" at bounding box center [282, 437] width 132 height 24
click at [211, 432] on input "Stephanie Silva (me)" at bounding box center [206, 435] width 10 height 10
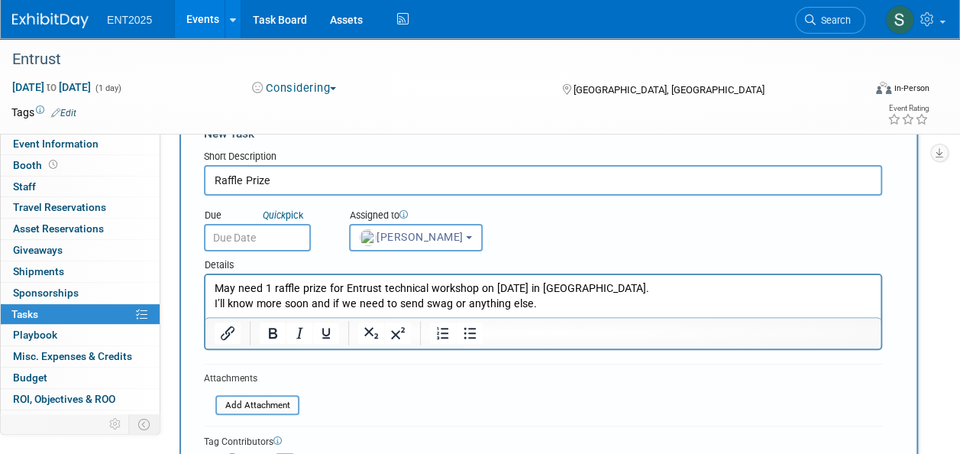
scroll to position [0, 0]
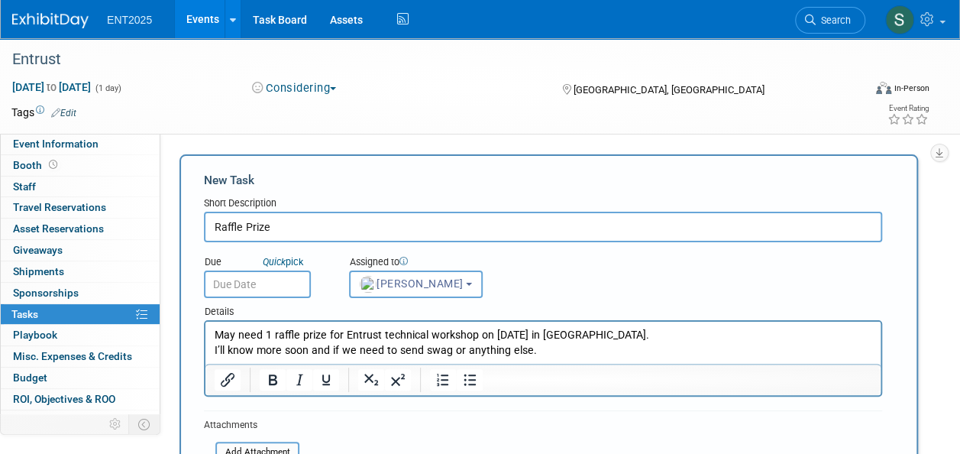
click at [240, 289] on input "text" at bounding box center [257, 284] width 107 height 28
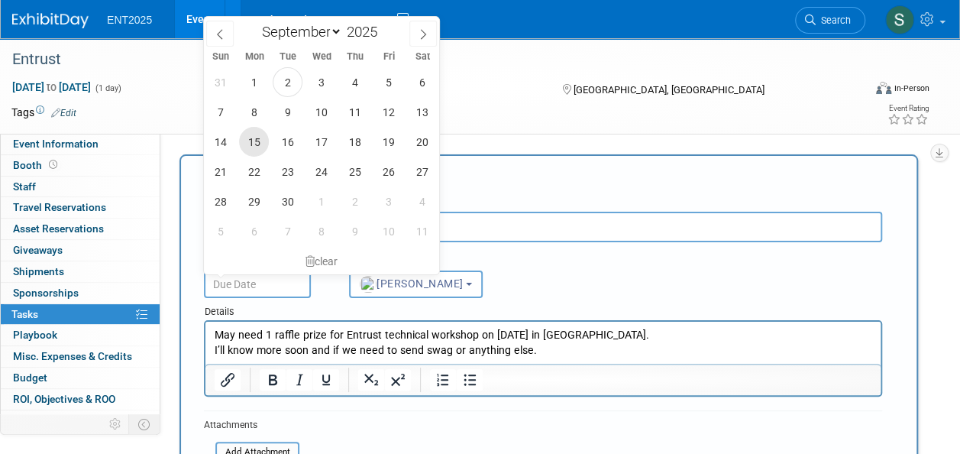
click at [252, 141] on span "15" at bounding box center [254, 142] width 30 height 30
type input "Sep 15, 2025"
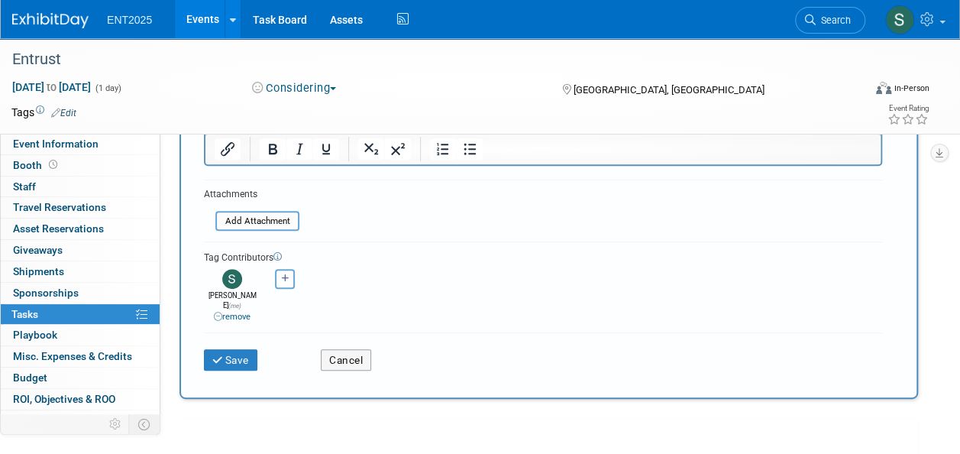
scroll to position [238, 0]
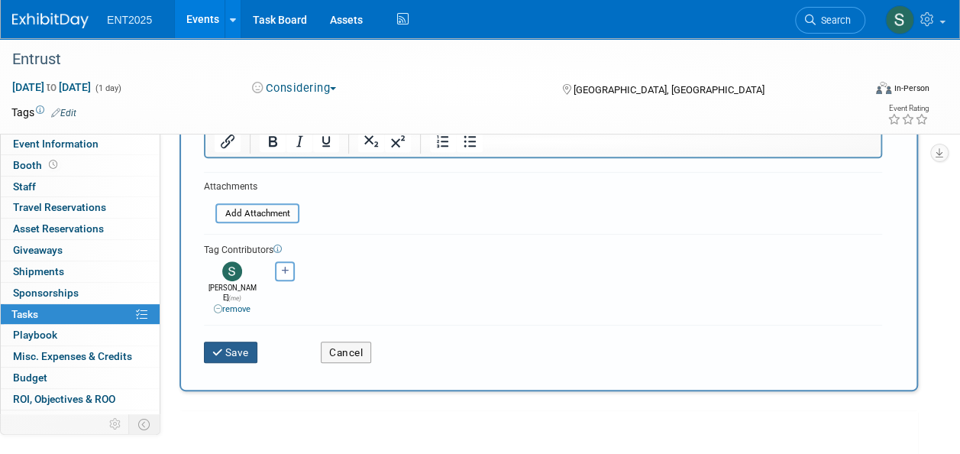
click at [241, 345] on button "Save" at bounding box center [230, 351] width 53 height 21
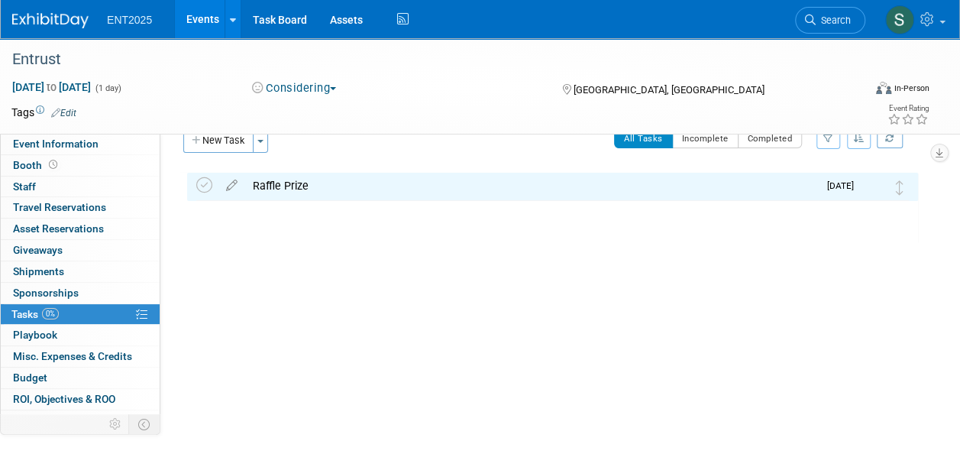
scroll to position [0, 0]
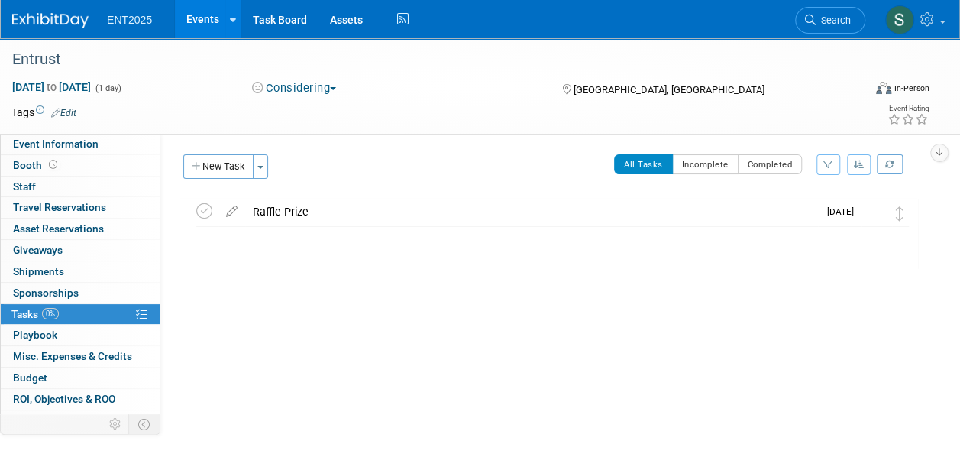
click at [188, 20] on link "Events" at bounding box center [203, 19] width 56 height 38
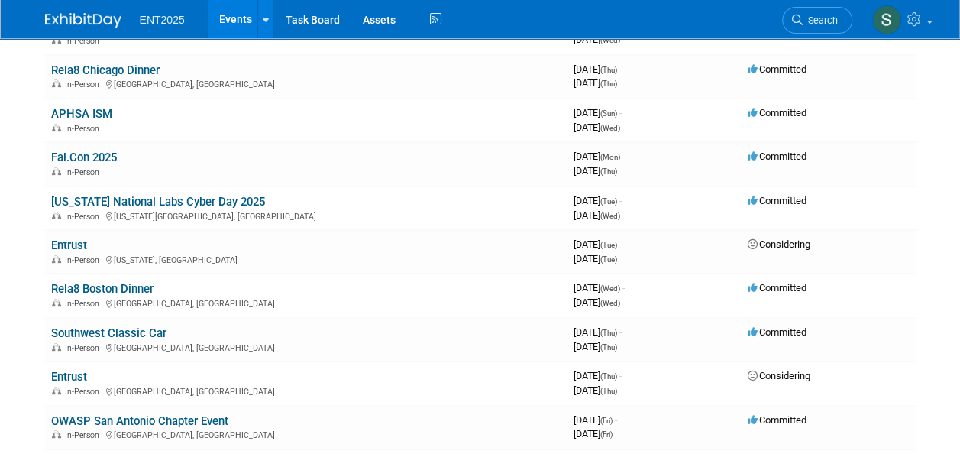
scroll to position [202, 0]
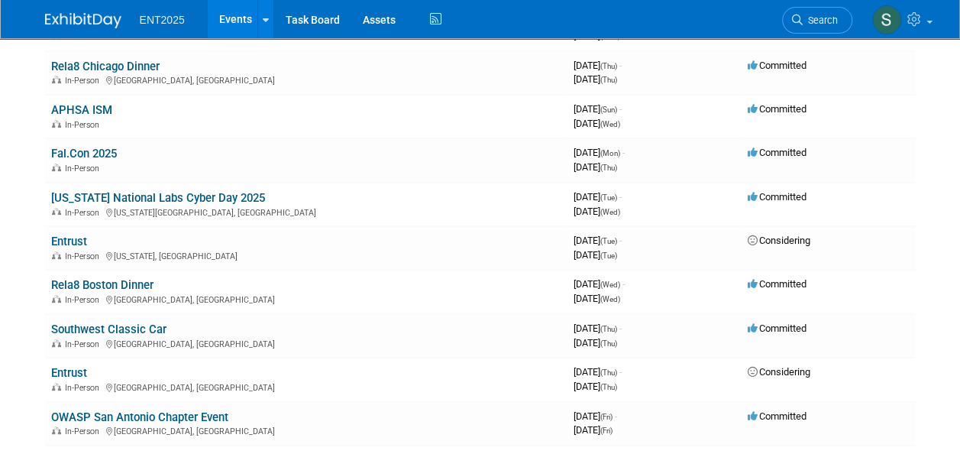
click at [81, 244] on link "Entrust" at bounding box center [69, 242] width 36 height 14
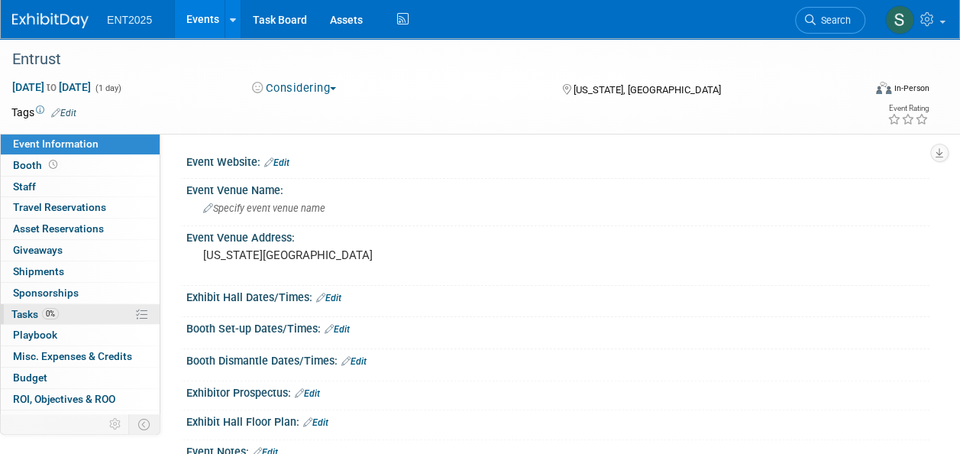
click at [18, 318] on span "Tasks 0%" at bounding box center [34, 314] width 47 height 12
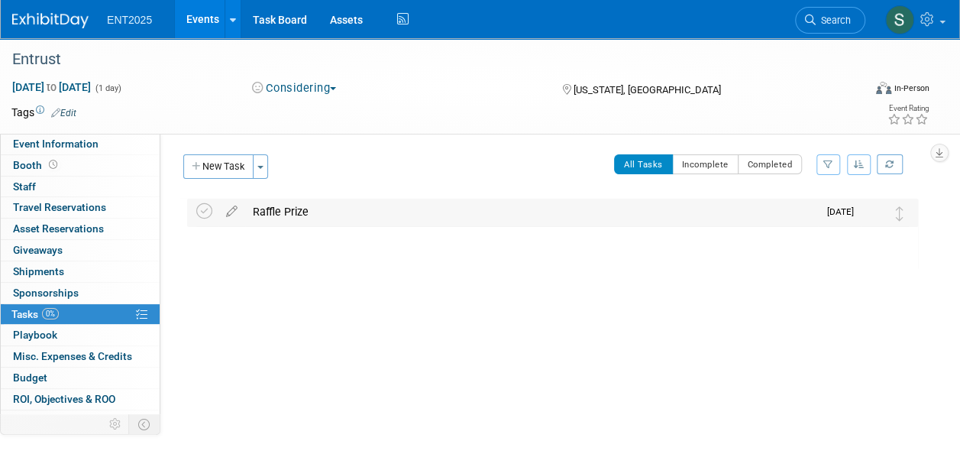
click at [283, 205] on div "Raffle Prize" at bounding box center [531, 212] width 573 height 26
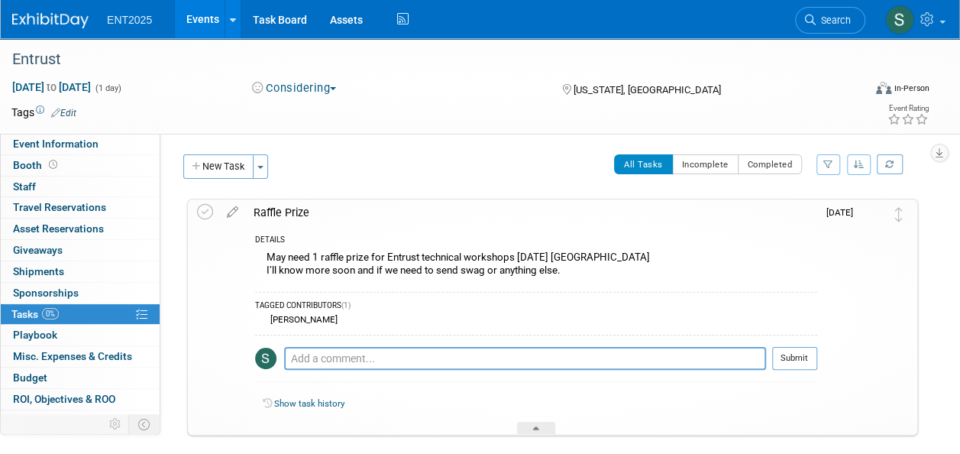
click at [358, 258] on div "May need 1 raffle prize for Entrust technical workshops September 16 NYC I’ll k…" at bounding box center [536, 266] width 562 height 36
click at [526, 260] on div "May need 1 raffle prize for Entrust technical workshops September 16 NYC I’ll k…" at bounding box center [536, 266] width 562 height 36
drag, startPoint x: 526, startPoint y: 260, endPoint x: 516, endPoint y: 258, distance: 10.0
click at [516, 258] on div "May need 1 raffle prize for Entrust technical workshops September 16 NYC I’ll k…" at bounding box center [536, 266] width 562 height 36
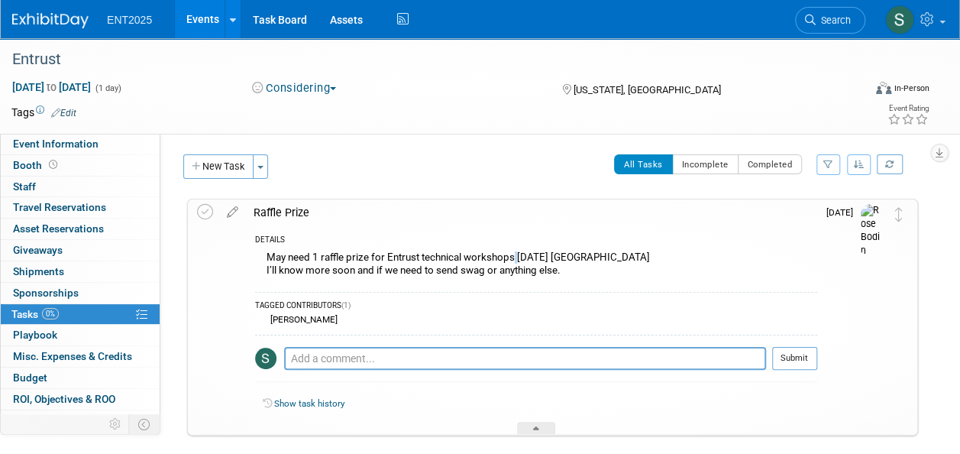
click at [516, 258] on div "May need 1 raffle prize for Entrust technical workshops September 16 NYC I’ll k…" at bounding box center [536, 266] width 562 height 36
drag, startPoint x: 233, startPoint y: 209, endPoint x: 287, endPoint y: 226, distance: 56.8
click at [233, 211] on icon at bounding box center [232, 208] width 27 height 19
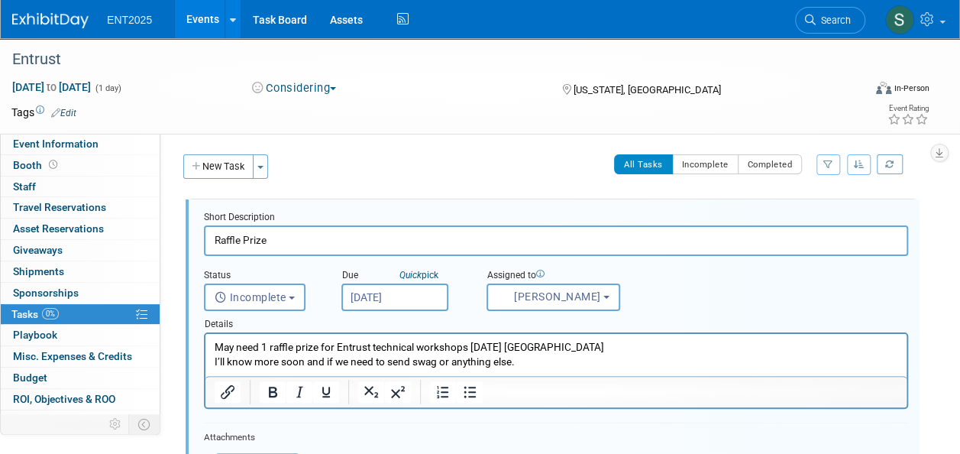
click at [471, 348] on p "May need 1 raffle prize for Entrust technical workshops September 16 NYC I’ll k…" at bounding box center [557, 354] width 684 height 29
click at [548, 350] on p "May need 1 raffle prize for Entrust technical workshop on September 16 NYC I’ll…" at bounding box center [557, 354] width 684 height 29
click at [591, 346] on p "May need 1 raffle prize for Entrust technical workshop on September 16 in NYC I…" at bounding box center [557, 354] width 684 height 29
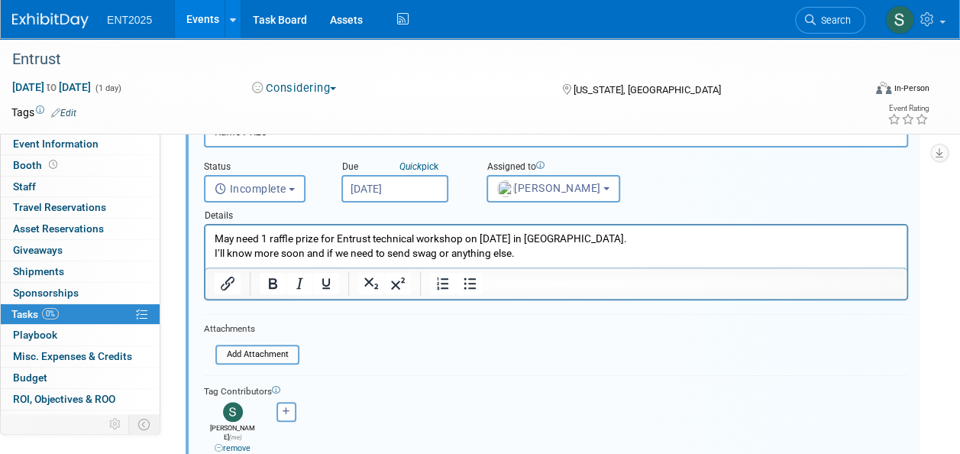
scroll to position [99, 0]
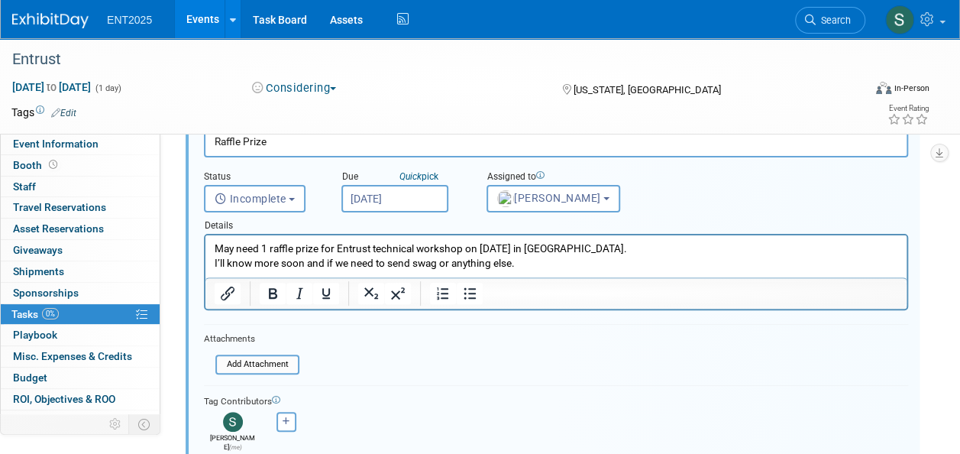
click at [416, 197] on input "Sep 11, 2025" at bounding box center [394, 199] width 107 height 28
drag, startPoint x: 805, startPoint y: 369, endPoint x: 793, endPoint y: 365, distance: 12.8
click at [802, 368] on form "Short Description Raffle Prize Status <i class="far fa-clock" style="padding: 6…" at bounding box center [556, 319] width 727 height 414
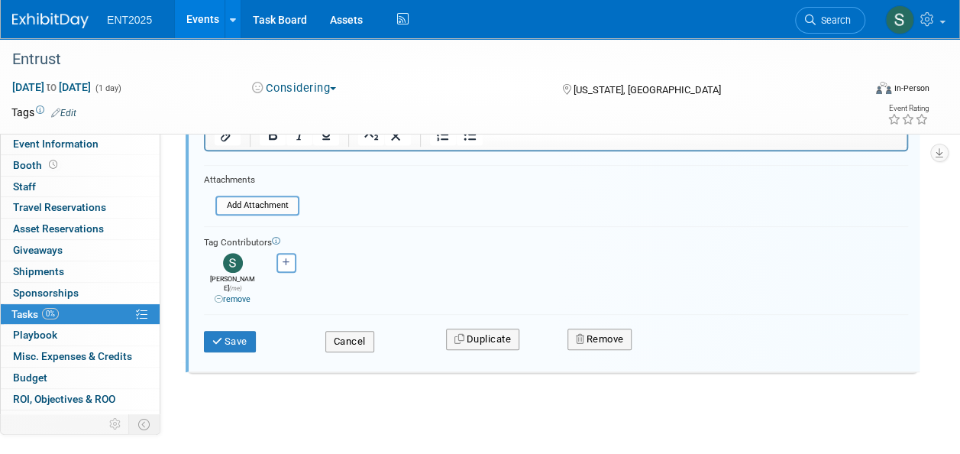
scroll to position [258, 0]
click at [226, 330] on button "Save" at bounding box center [230, 340] width 52 height 21
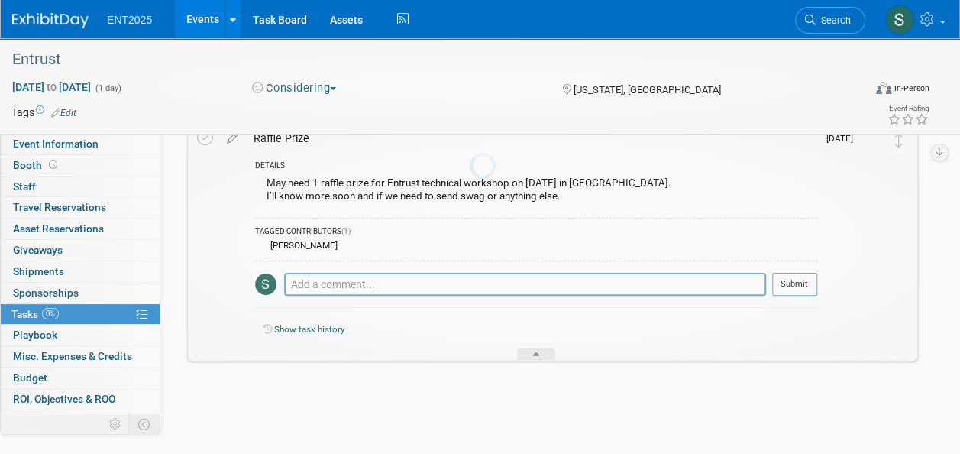
scroll to position [73, 0]
click at [190, 21] on link "Events" at bounding box center [203, 19] width 56 height 38
